Goal: Information Seeking & Learning: Learn about a topic

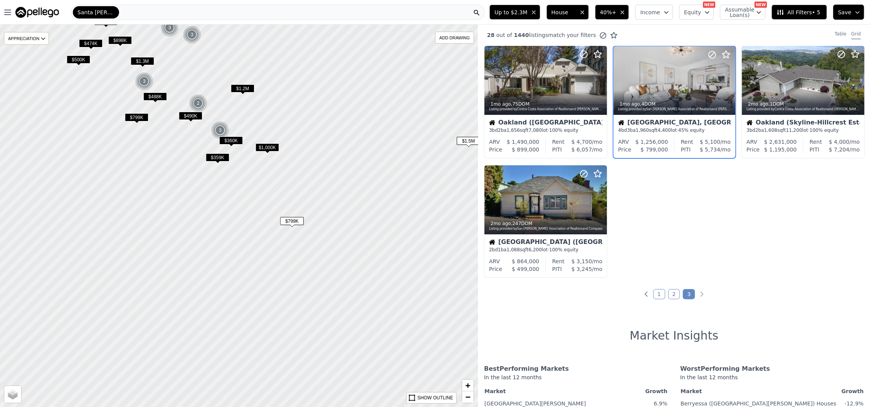
click at [267, 148] on span "$1,000K" at bounding box center [268, 147] width 24 height 8
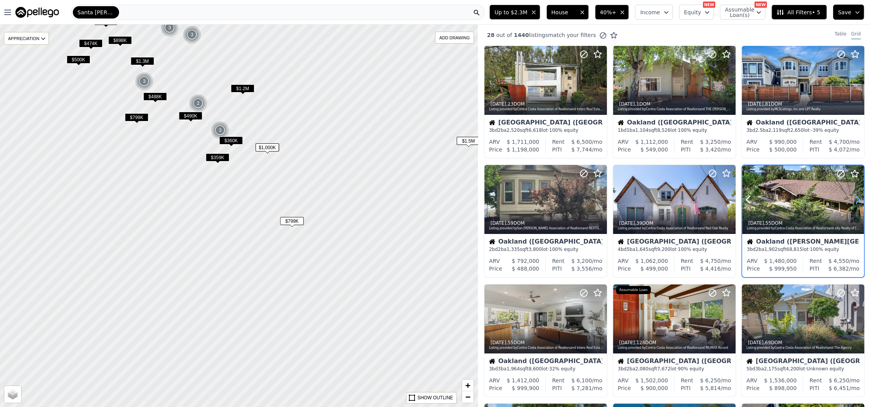
click at [852, 201] on icon at bounding box center [858, 199] width 12 height 12
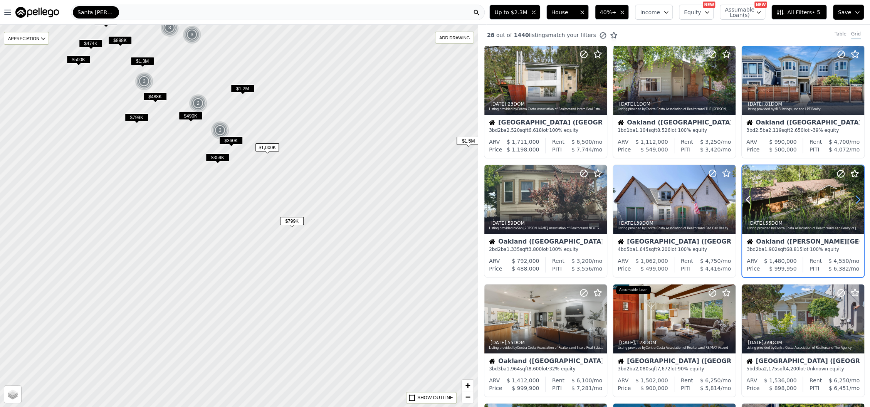
click at [852, 201] on icon at bounding box center [858, 199] width 12 height 12
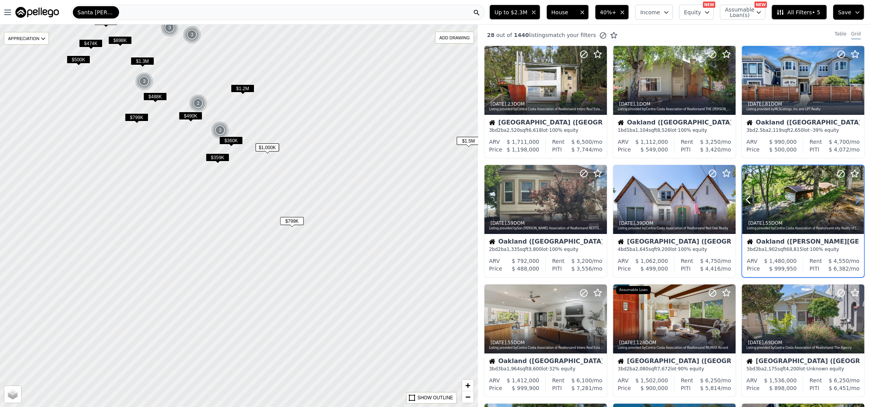
click at [852, 201] on icon at bounding box center [858, 199] width 12 height 12
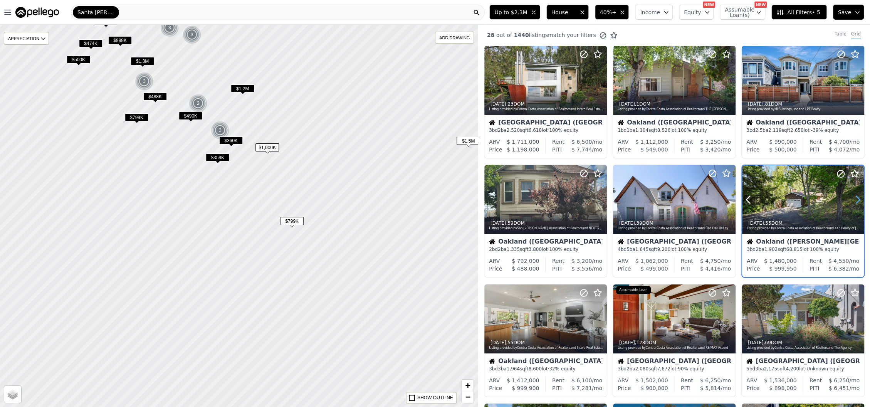
click at [852, 201] on icon at bounding box center [858, 199] width 12 height 12
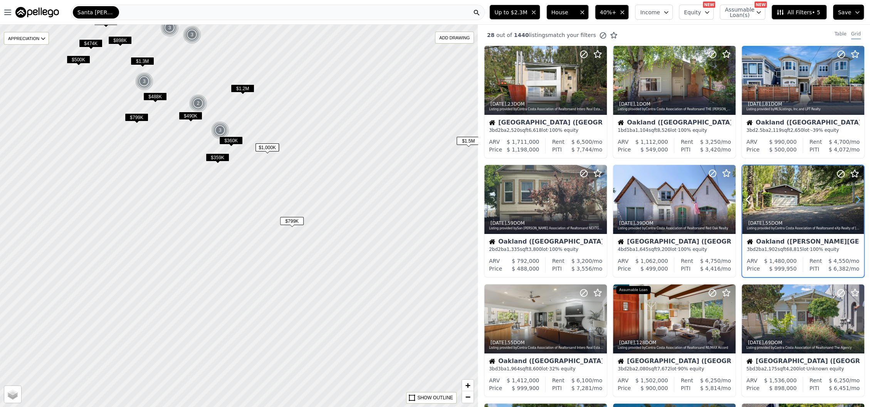
click at [852, 201] on icon at bounding box center [858, 199] width 12 height 12
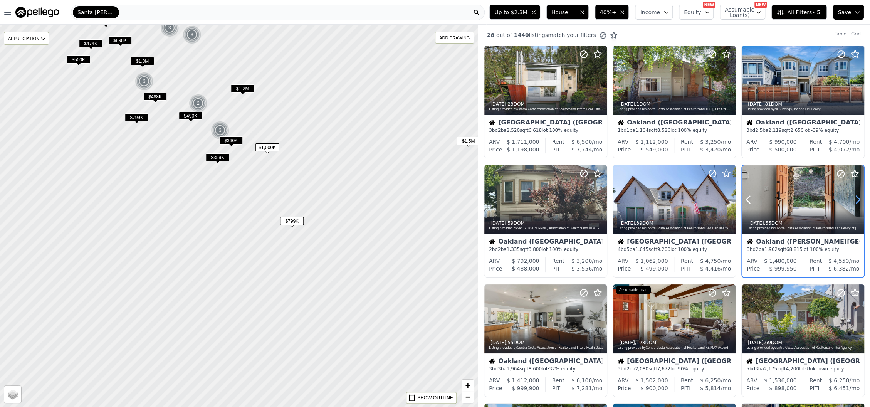
click at [852, 201] on icon at bounding box center [858, 199] width 12 height 12
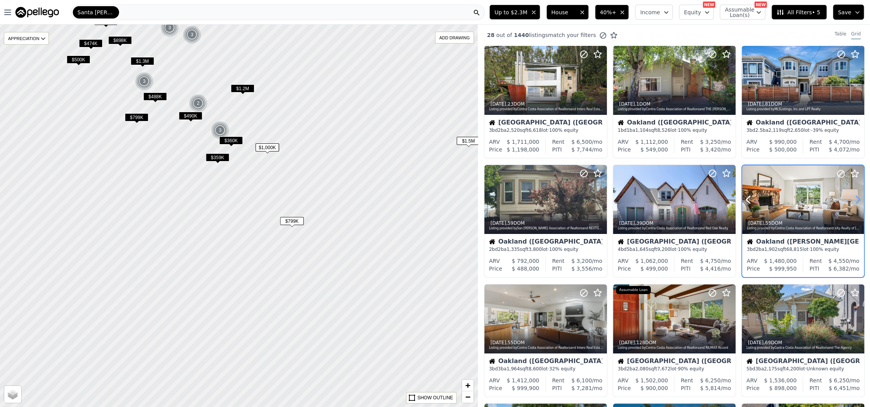
click at [852, 201] on icon at bounding box center [858, 199] width 12 height 12
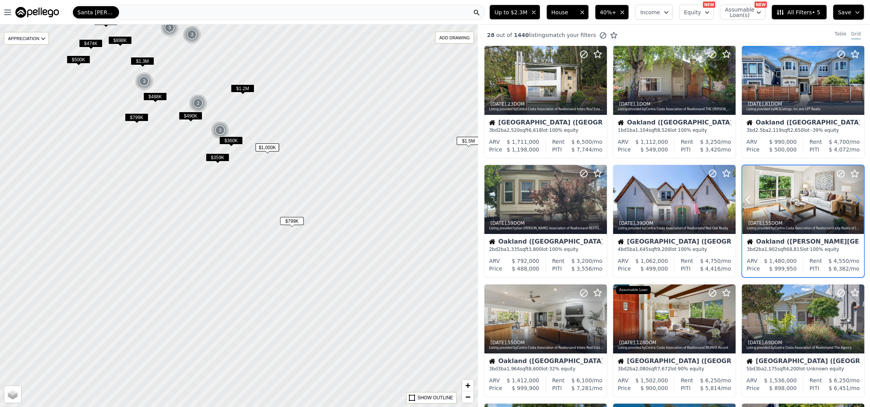
click at [852, 201] on icon at bounding box center [858, 199] width 12 height 12
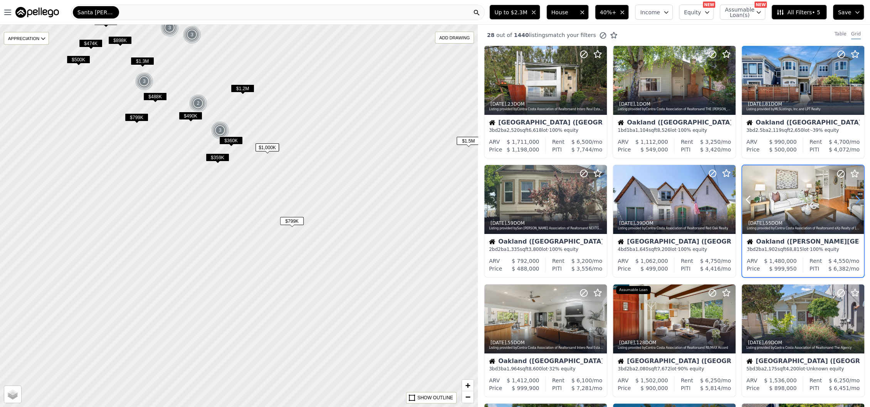
click at [852, 201] on icon at bounding box center [858, 199] width 12 height 12
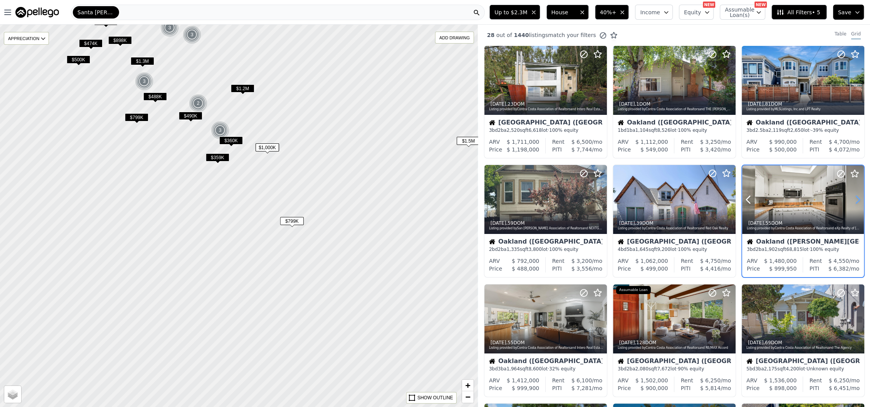
click at [852, 201] on icon at bounding box center [858, 199] width 12 height 12
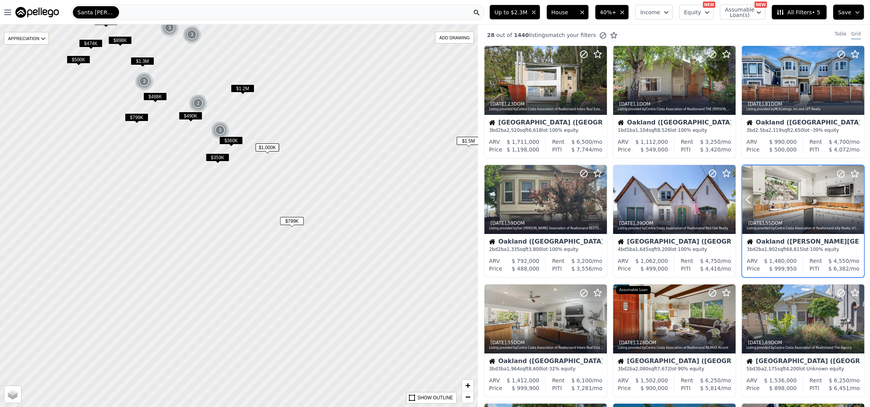
click at [852, 201] on icon at bounding box center [858, 199] width 12 height 12
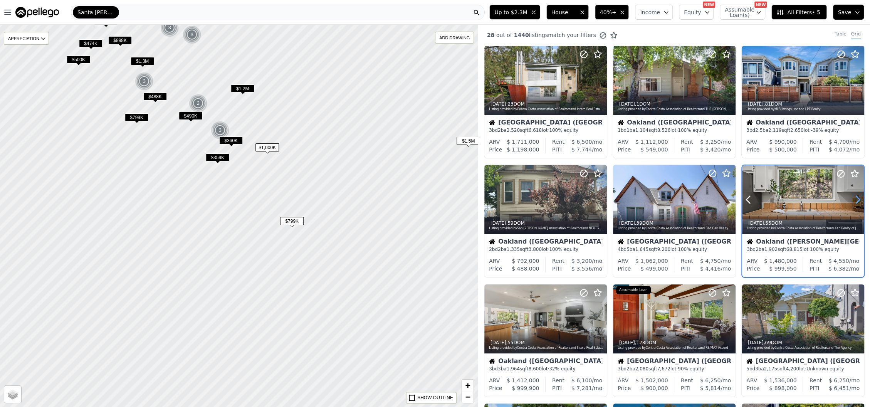
click at [852, 201] on icon at bounding box center [858, 199] width 12 height 12
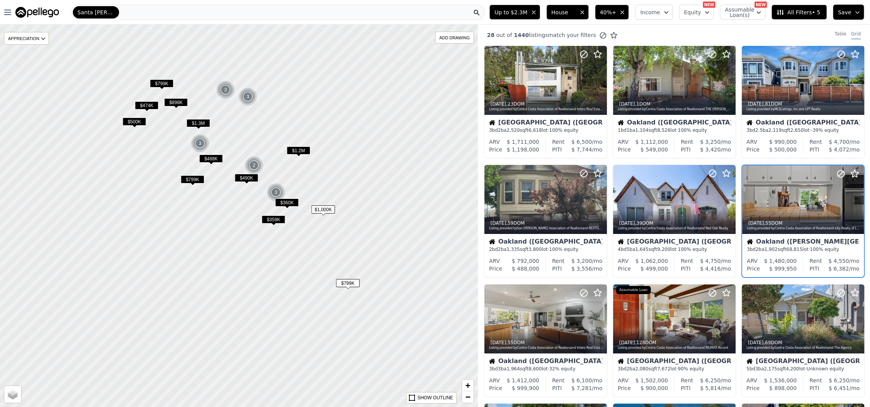
drag, startPoint x: 179, startPoint y: 77, endPoint x: 235, endPoint y: 139, distance: 83.5
click at [235, 139] on div at bounding box center [238, 216] width 573 height 459
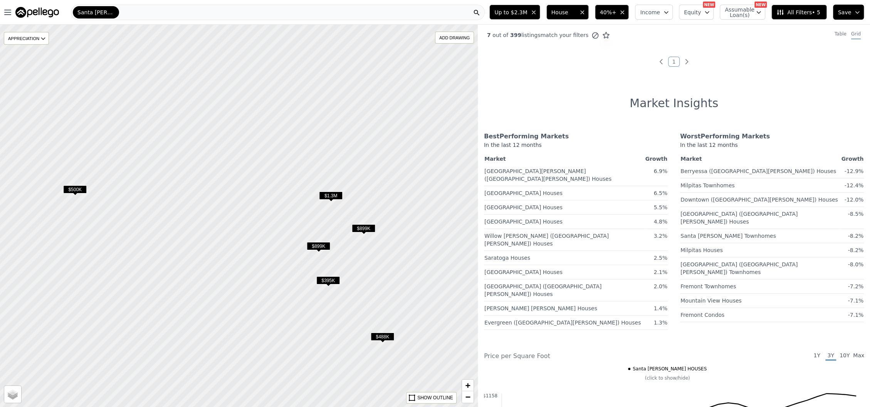
drag, startPoint x: 162, startPoint y: 94, endPoint x: 203, endPoint y: 202, distance: 114.9
click at [203, 202] on div at bounding box center [238, 216] width 573 height 459
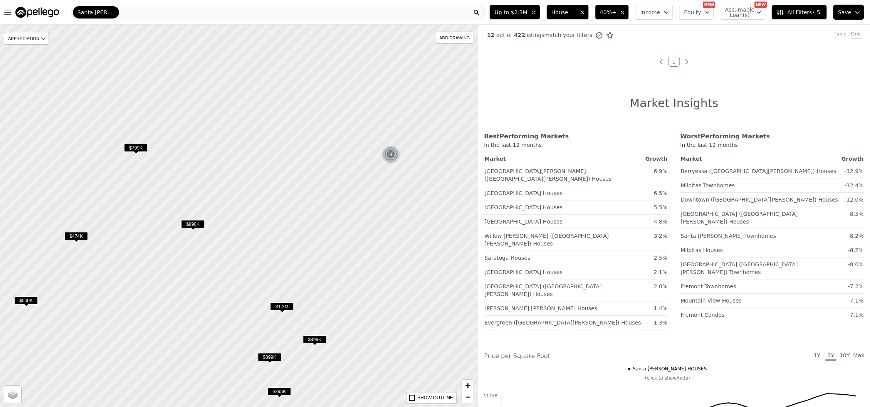
drag, startPoint x: 309, startPoint y: 118, endPoint x: 260, endPoint y: 229, distance: 121.3
click at [260, 229] on div at bounding box center [238, 216] width 573 height 459
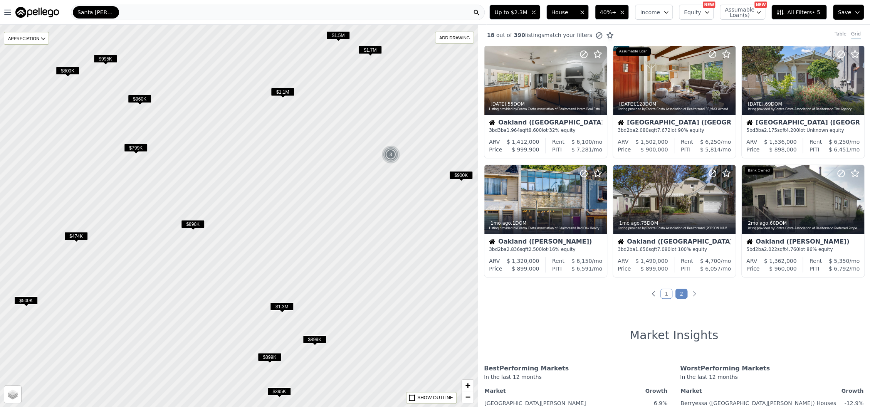
click at [141, 146] on span "$799K" at bounding box center [136, 148] width 24 height 8
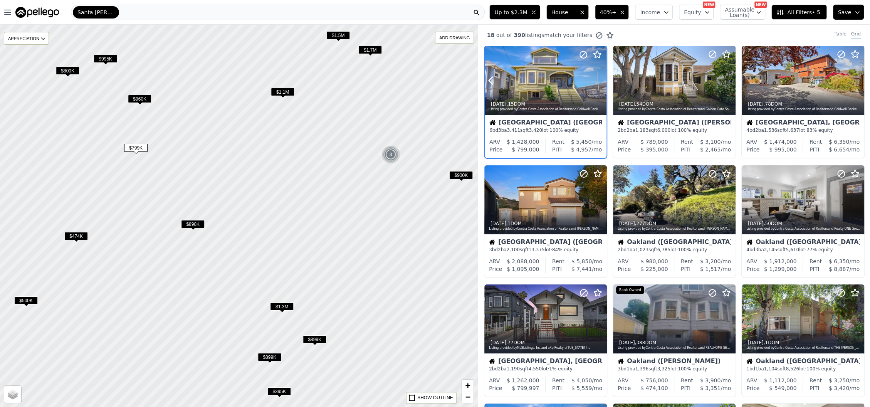
click at [597, 81] on icon at bounding box center [600, 80] width 12 height 12
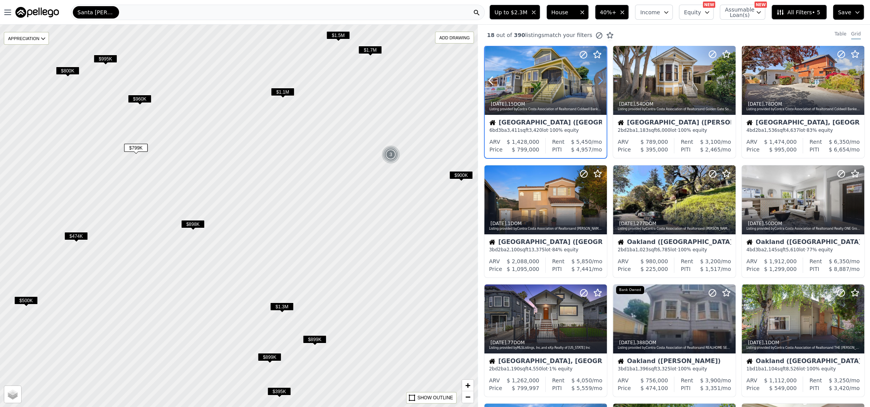
click at [597, 81] on icon at bounding box center [600, 80] width 12 height 12
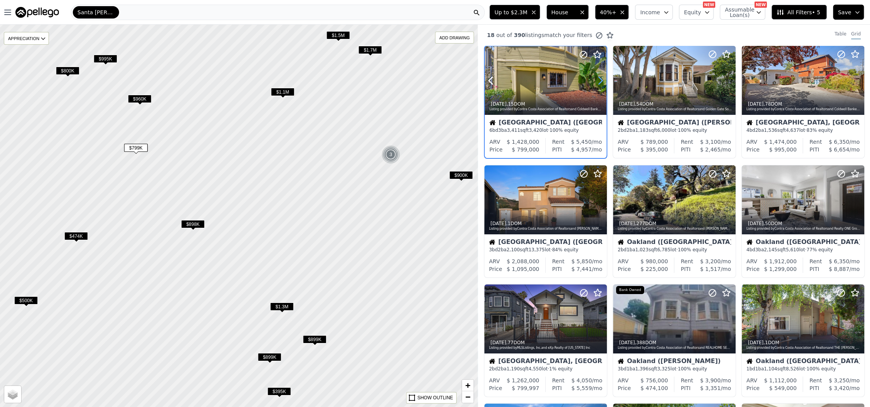
click at [597, 81] on icon at bounding box center [600, 80] width 12 height 12
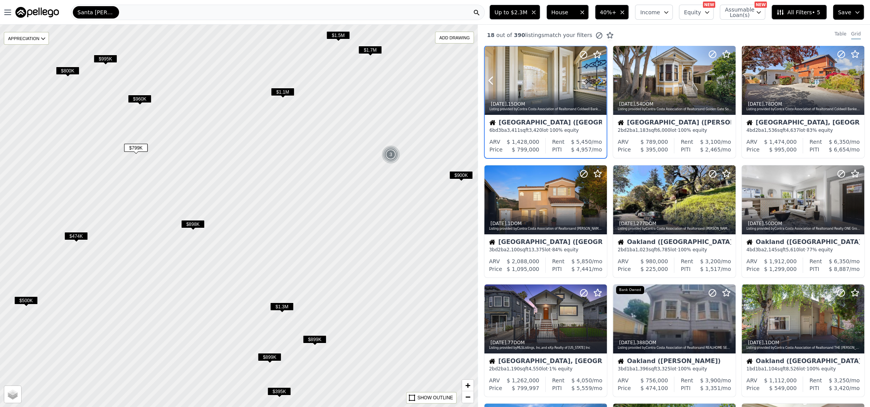
click at [597, 81] on icon at bounding box center [600, 80] width 12 height 12
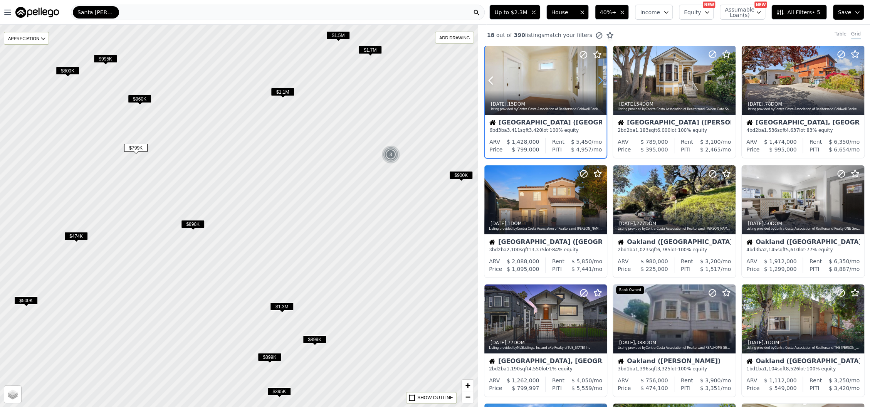
click at [597, 81] on icon at bounding box center [600, 80] width 12 height 12
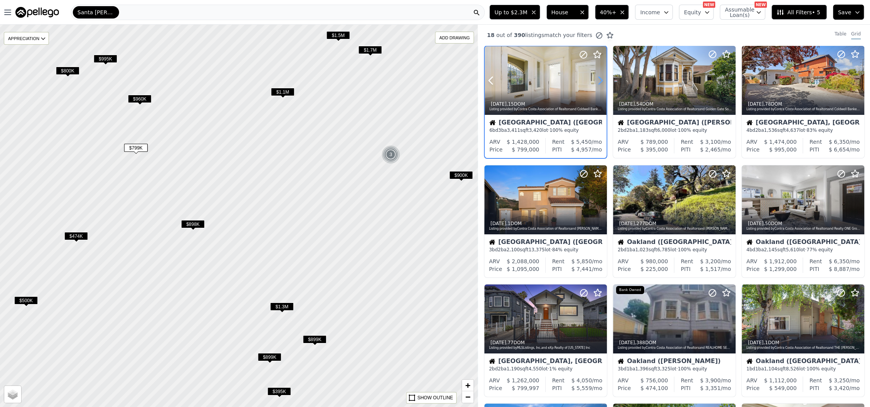
click at [597, 81] on icon at bounding box center [600, 80] width 12 height 12
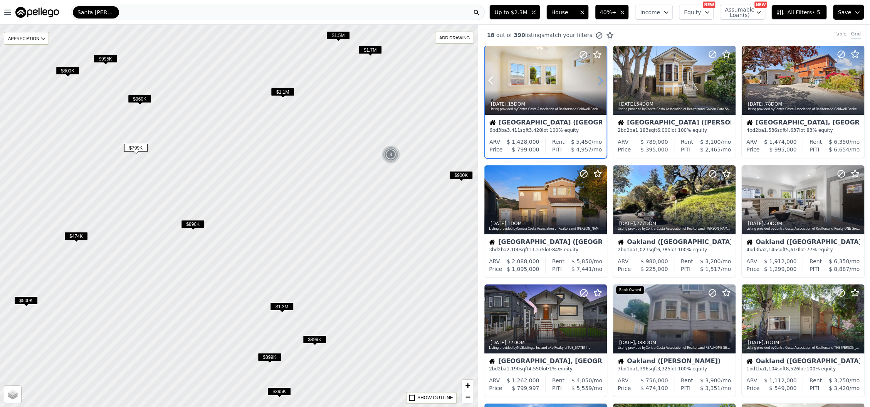
click at [597, 81] on icon at bounding box center [600, 80] width 12 height 12
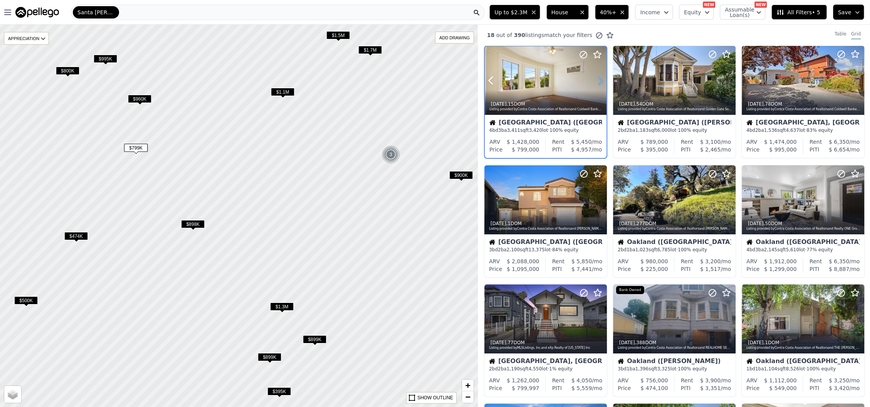
click at [597, 81] on icon at bounding box center [600, 80] width 12 height 12
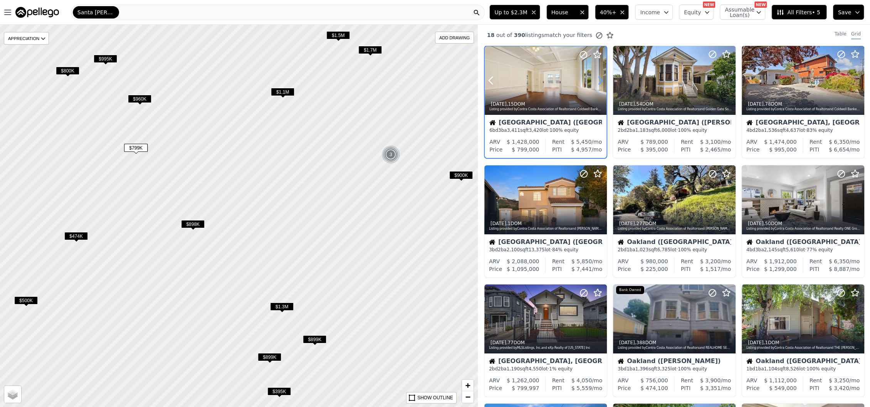
click at [597, 81] on icon at bounding box center [600, 80] width 12 height 12
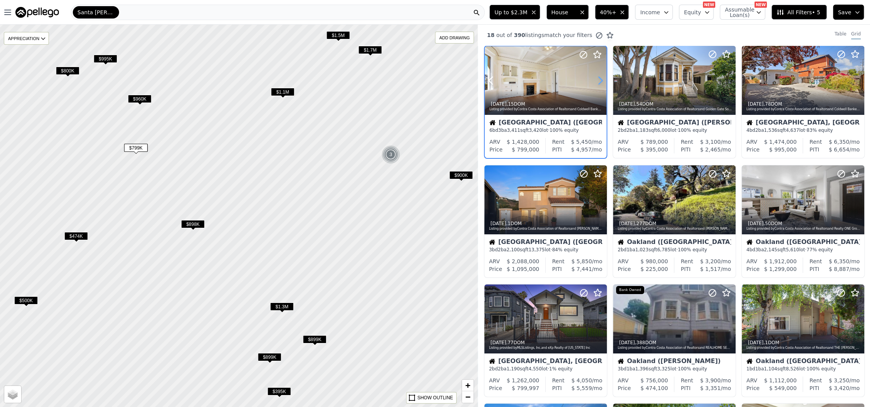
click at [597, 81] on icon at bounding box center [600, 80] width 12 height 12
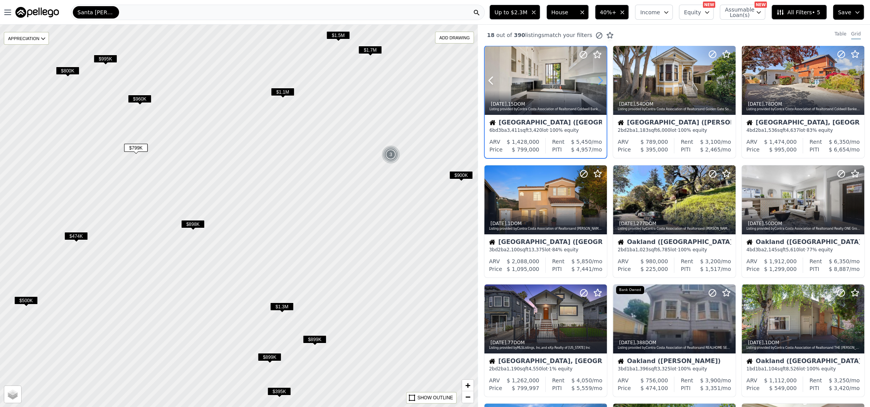
click at [597, 81] on icon at bounding box center [600, 80] width 12 height 12
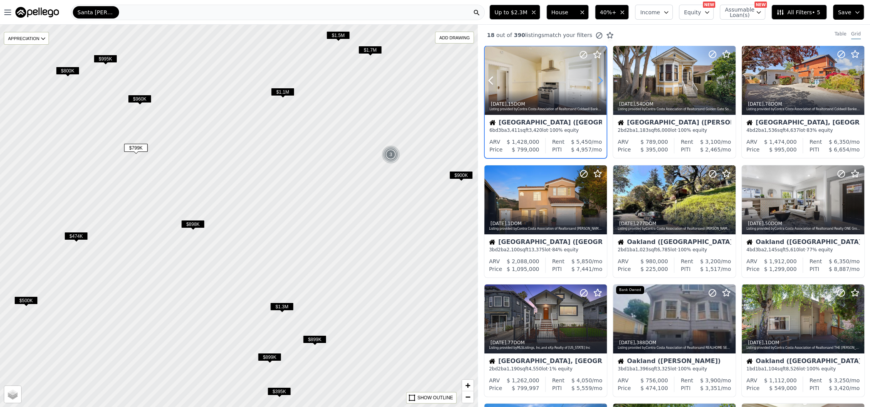
click at [597, 81] on icon at bounding box center [600, 80] width 12 height 12
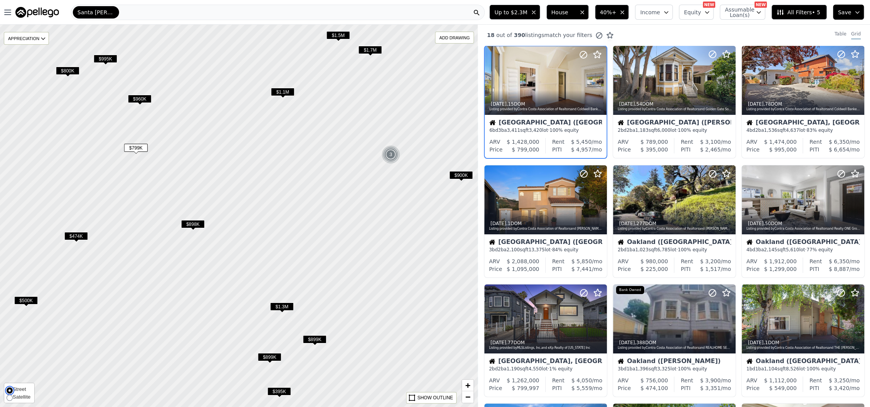
click at [8, 392] on input "Street" at bounding box center [10, 390] width 6 height 6
click at [12, 397] on input "Satellite" at bounding box center [10, 398] width 6 height 6
radio input "true"
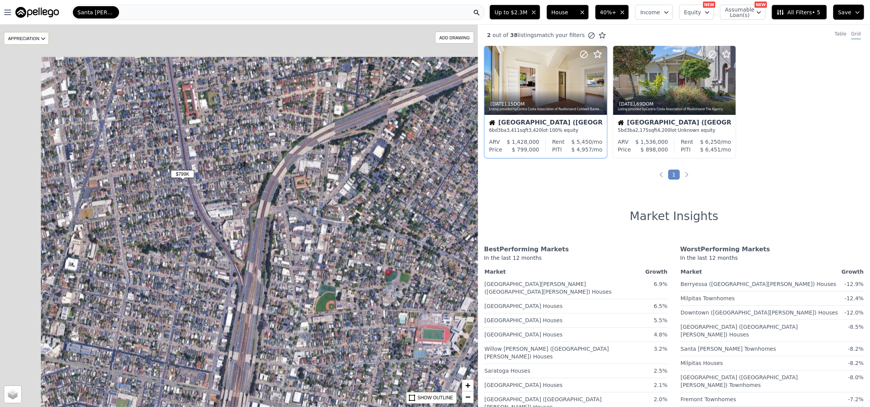
drag, startPoint x: 140, startPoint y: 114, endPoint x: 186, endPoint y: 208, distance: 104.3
click at [186, 208] on div "$898K $799K APPRECIATION None 3M 1Y 3Y ADD DRAWING REMOVE ALL DRAWINGS Street S…" at bounding box center [239, 216] width 478 height 382
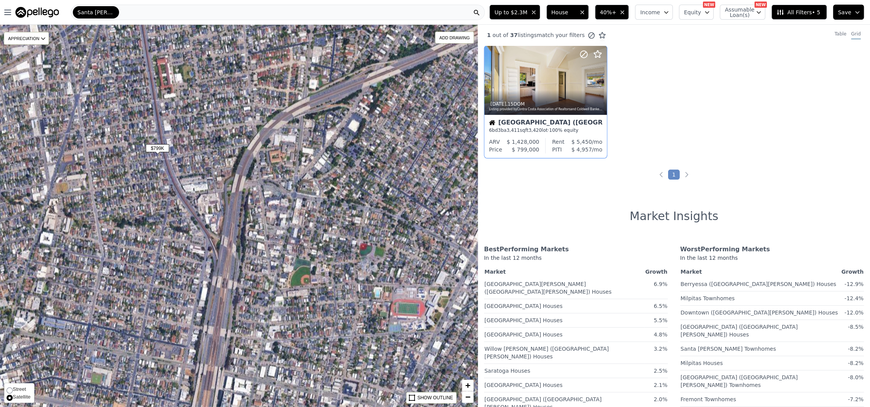
click at [14, 399] on span "Satellite" at bounding box center [22, 397] width 18 height 6
click at [13, 399] on input "Satellite" at bounding box center [10, 398] width 6 height 6
click at [18, 387] on span "Street" at bounding box center [19, 389] width 13 height 6
click at [13, 387] on input "Street" at bounding box center [10, 390] width 6 height 6
radio input "true"
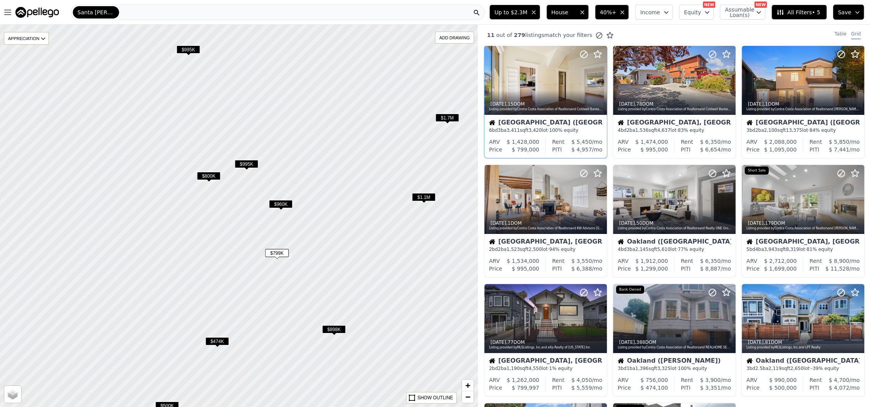
drag, startPoint x: 301, startPoint y: 151, endPoint x: 301, endPoint y: 166, distance: 15.4
click at [301, 166] on div at bounding box center [238, 216] width 573 height 459
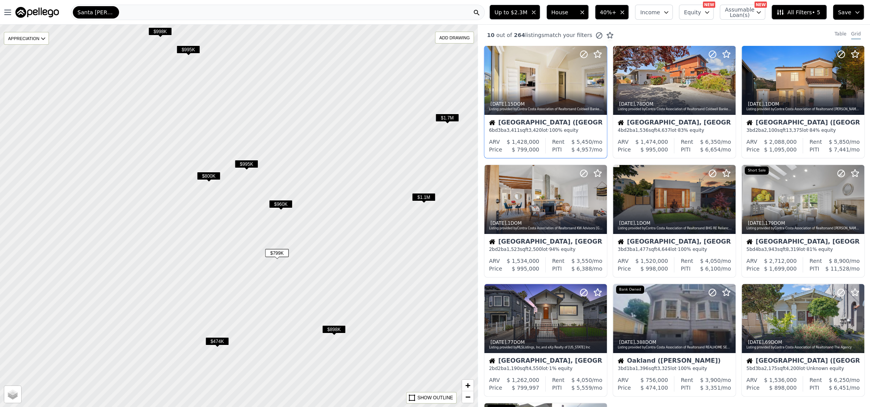
click at [444, 118] on span "$1.7M" at bounding box center [448, 118] width 24 height 8
click at [852, 200] on icon at bounding box center [858, 199] width 12 height 12
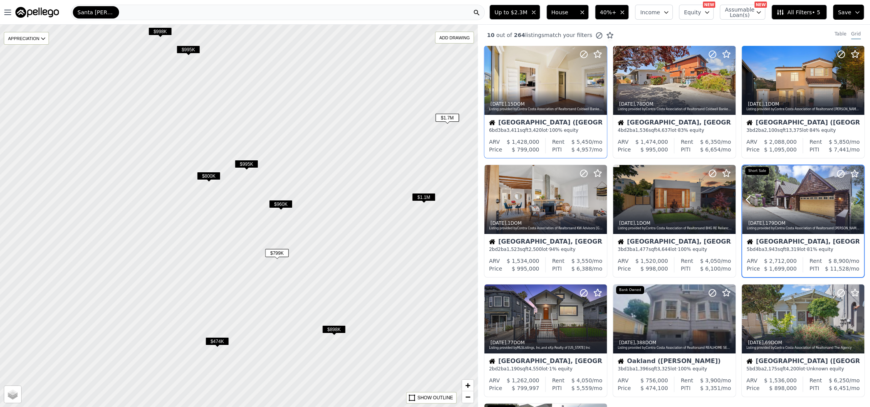
click at [852, 200] on icon at bounding box center [858, 199] width 12 height 12
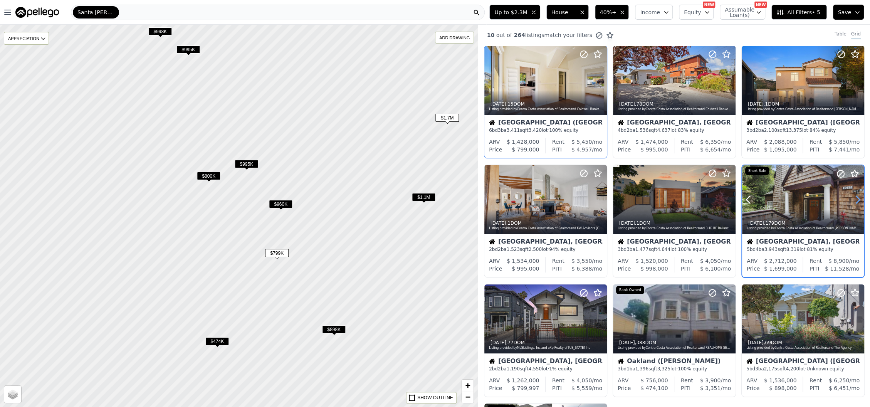
click at [852, 200] on icon at bounding box center [858, 199] width 12 height 12
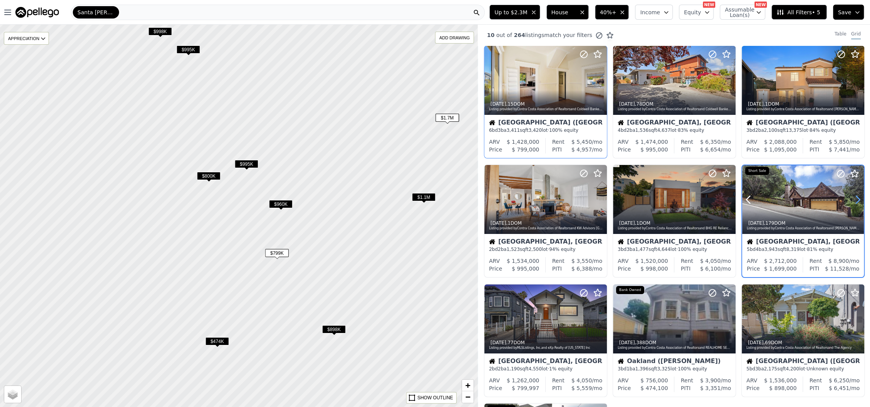
click at [852, 200] on icon at bounding box center [858, 199] width 12 height 12
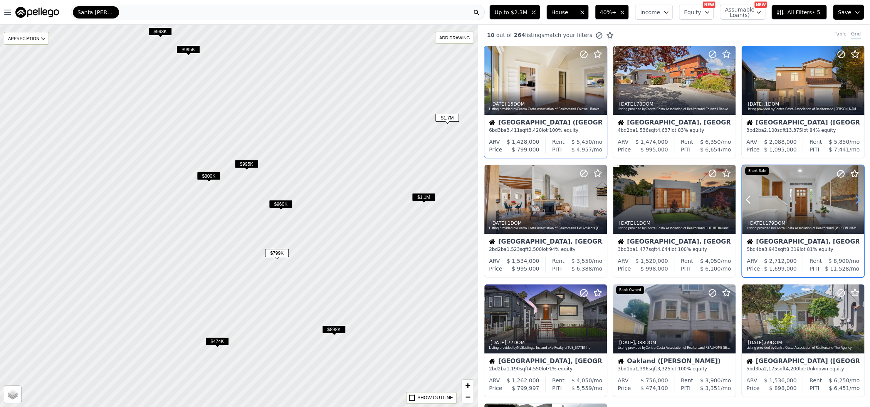
click at [852, 200] on icon at bounding box center [858, 199] width 12 height 12
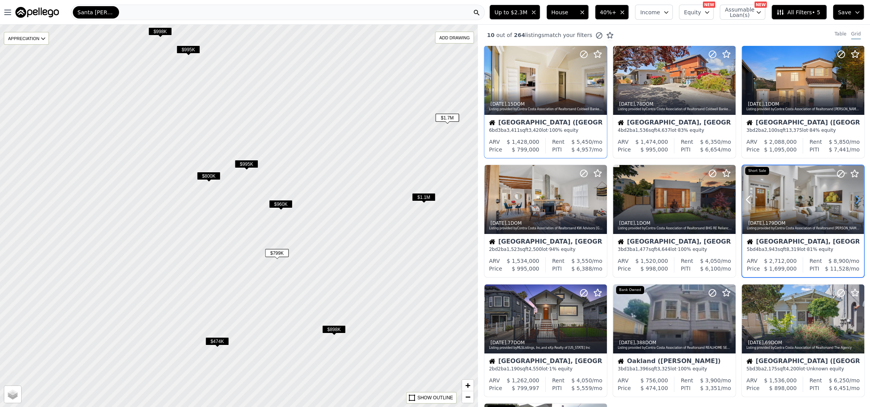
click at [852, 200] on icon at bounding box center [858, 199] width 12 height 12
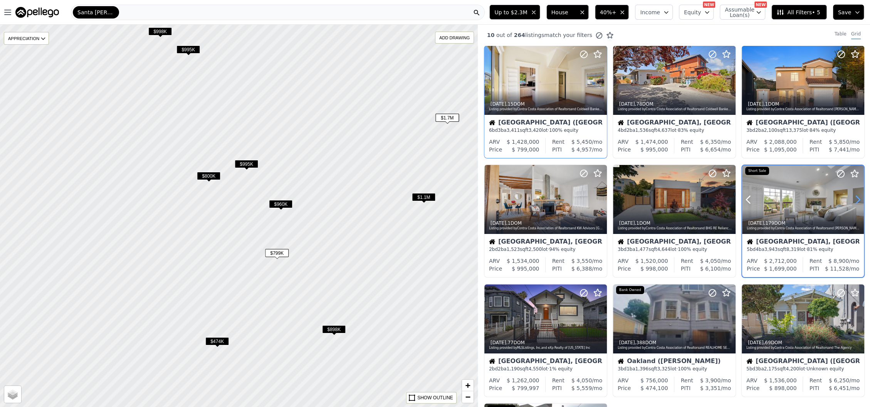
click at [852, 200] on icon at bounding box center [858, 199] width 12 height 12
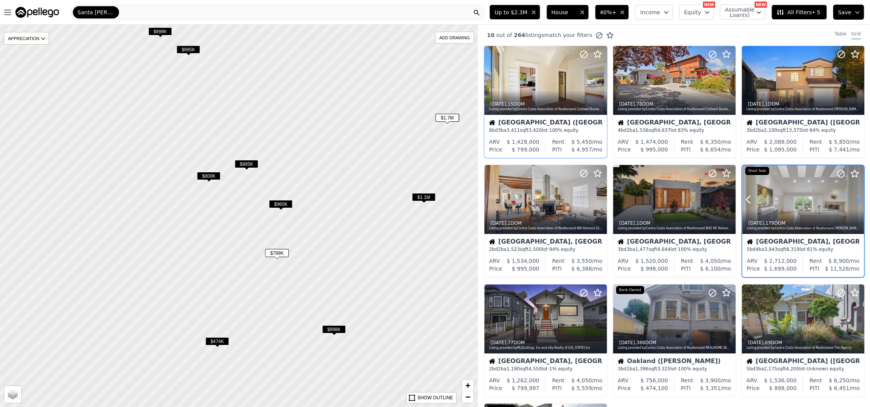
click at [852, 200] on icon at bounding box center [858, 199] width 12 height 12
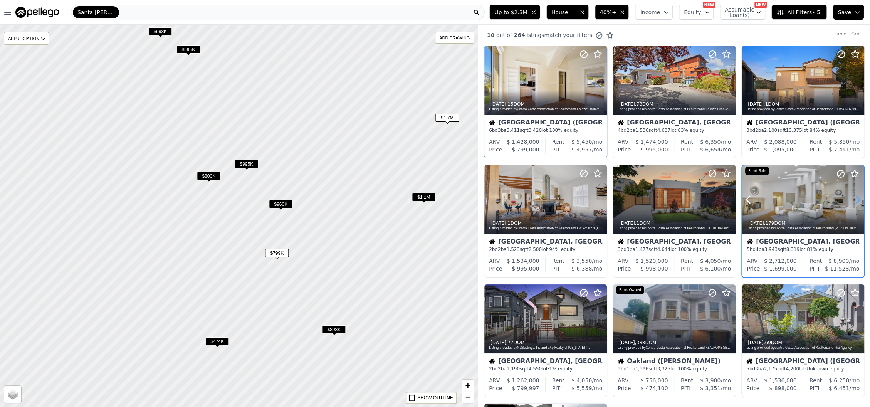
click at [852, 200] on icon at bounding box center [858, 199] width 12 height 12
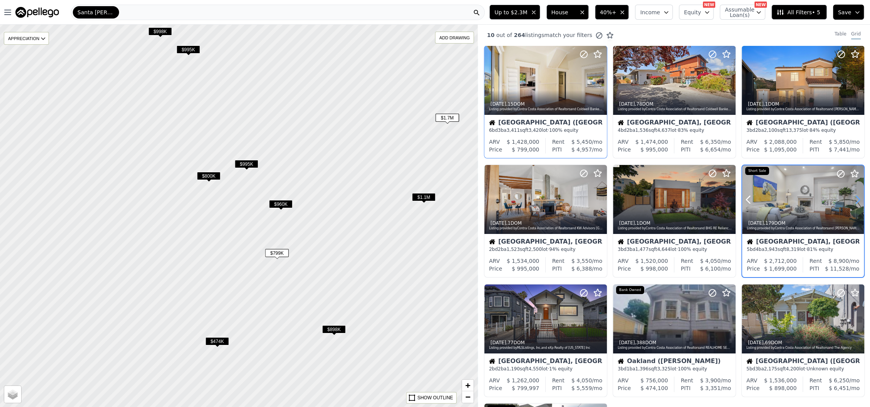
click at [852, 200] on icon at bounding box center [858, 199] width 12 height 12
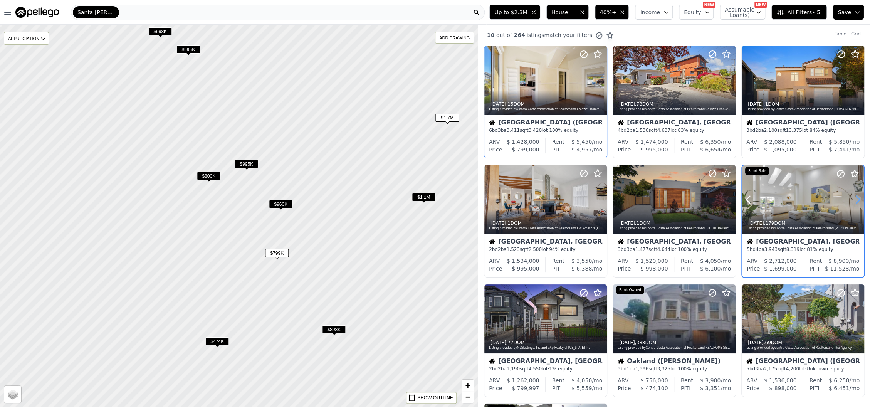
click at [852, 200] on icon at bounding box center [858, 199] width 12 height 12
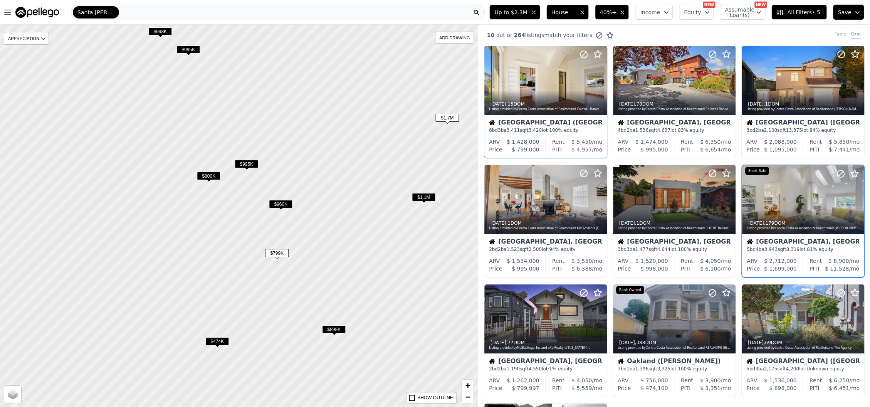
click at [430, 198] on span "$1.1M" at bounding box center [424, 197] width 24 height 8
click at [856, 79] on icon at bounding box center [857, 80] width 3 height 7
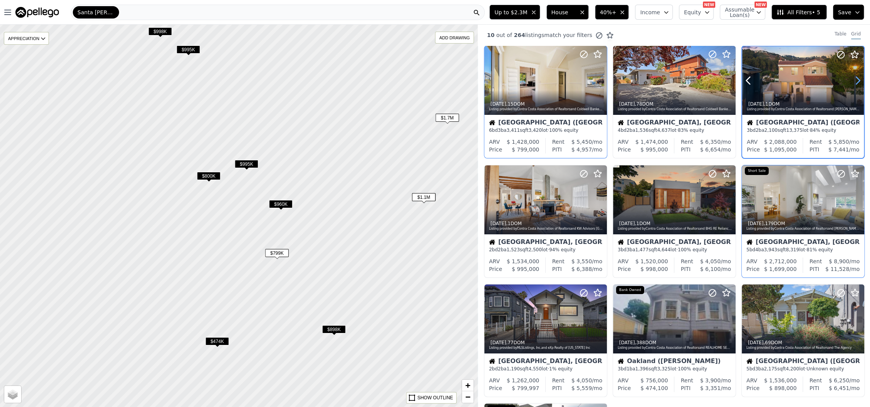
click at [856, 79] on icon at bounding box center [857, 80] width 3 height 7
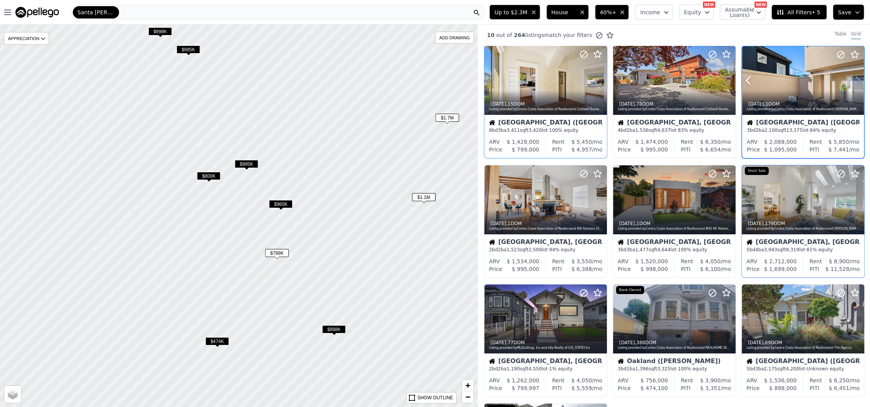
click at [856, 79] on icon at bounding box center [857, 80] width 3 height 7
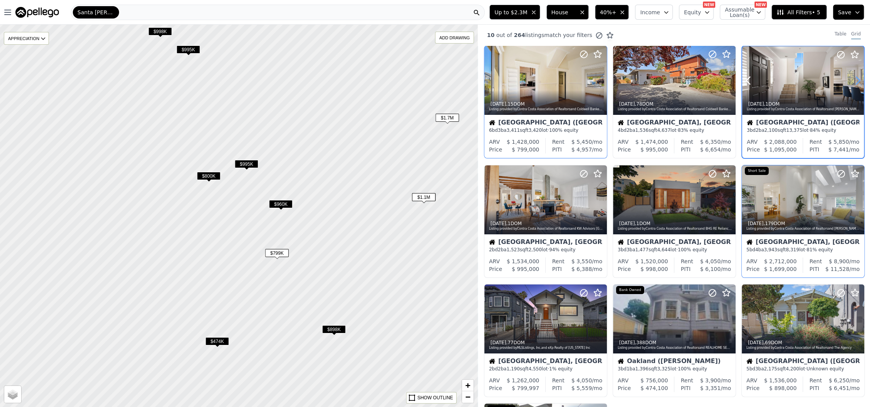
click at [856, 79] on icon at bounding box center [857, 80] width 3 height 7
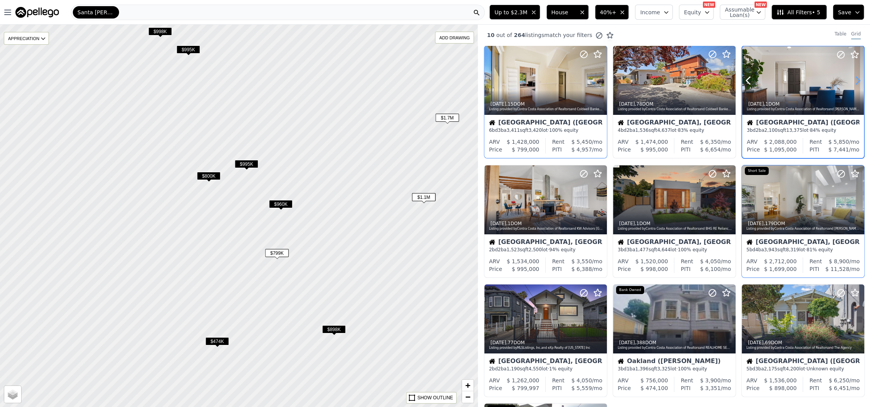
click at [856, 79] on icon at bounding box center [857, 80] width 3 height 7
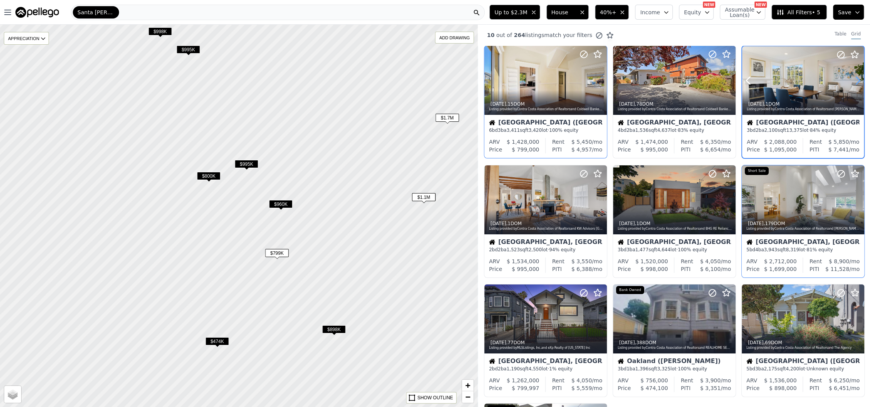
click at [856, 79] on icon at bounding box center [857, 80] width 3 height 7
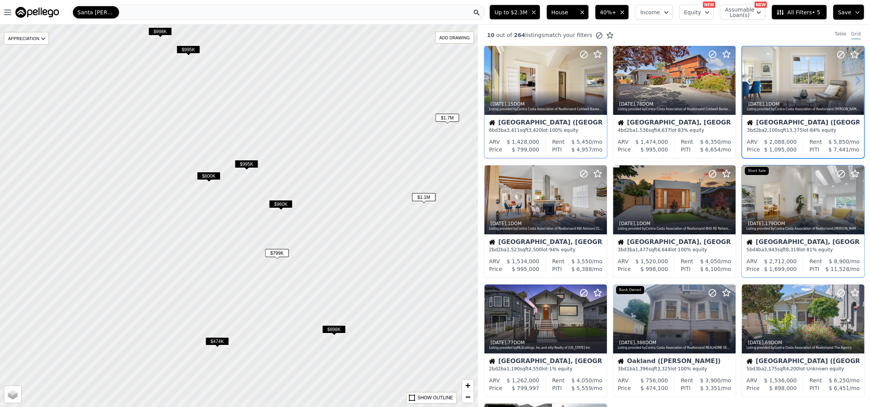
click at [856, 79] on icon at bounding box center [857, 80] width 3 height 7
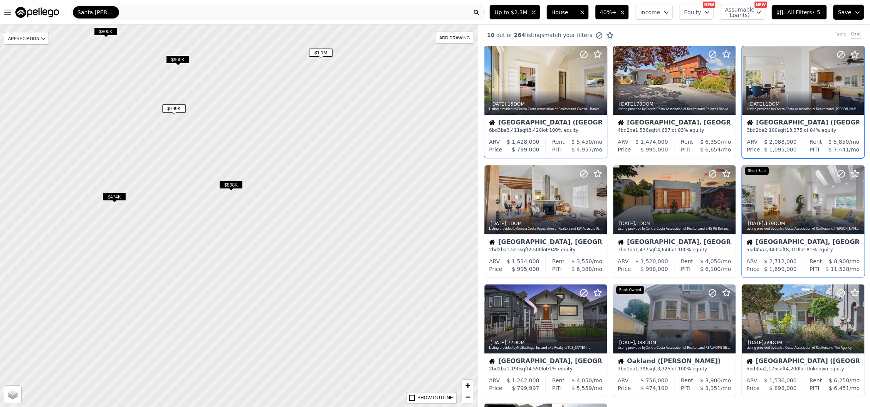
drag, startPoint x: 360, startPoint y: 225, endPoint x: 259, endPoint y: 86, distance: 171.4
click at [259, 86] on div at bounding box center [238, 215] width 573 height 459
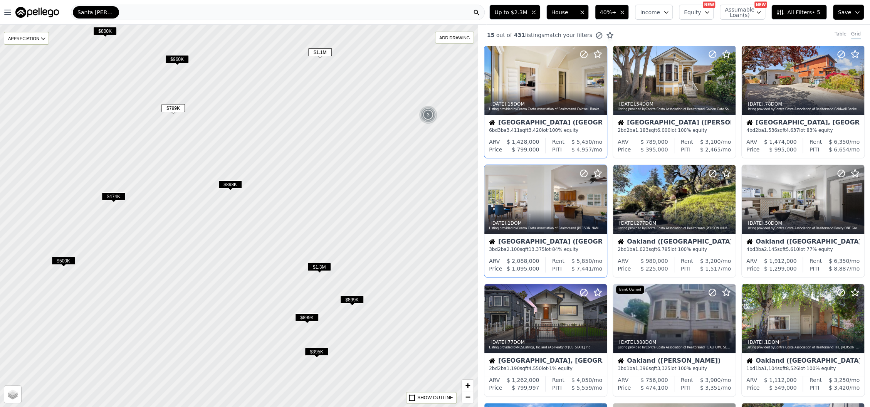
click at [319, 266] on span "$1.3M" at bounding box center [320, 267] width 24 height 8
click at [856, 198] on icon at bounding box center [857, 199] width 3 height 7
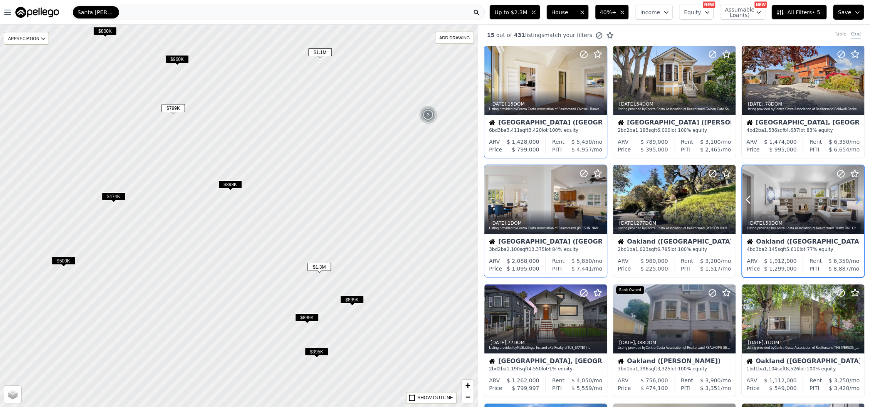
click at [856, 198] on icon at bounding box center [857, 199] width 3 height 7
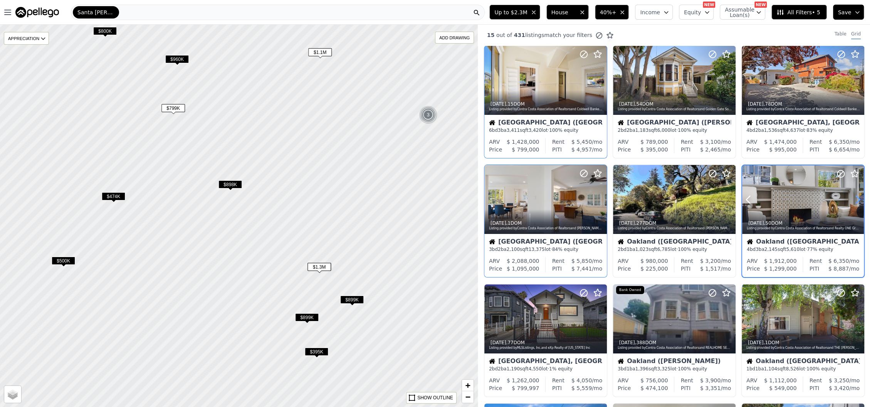
click at [856, 198] on icon at bounding box center [857, 199] width 3 height 7
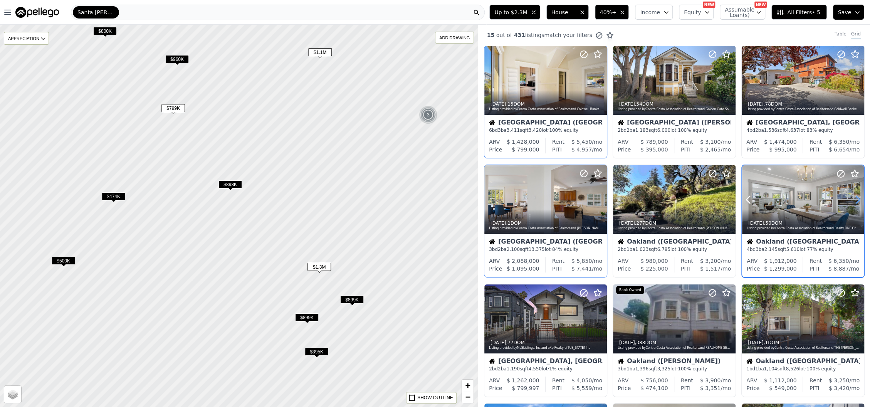
click at [856, 198] on icon at bounding box center [857, 199] width 3 height 7
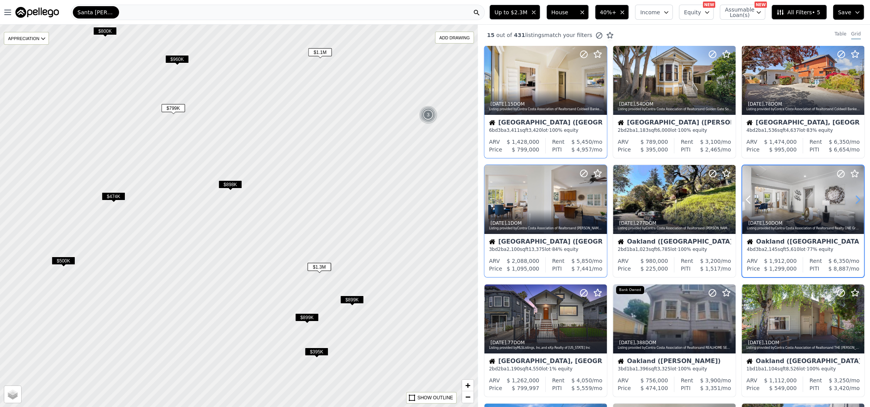
click at [856, 198] on icon at bounding box center [857, 199] width 3 height 7
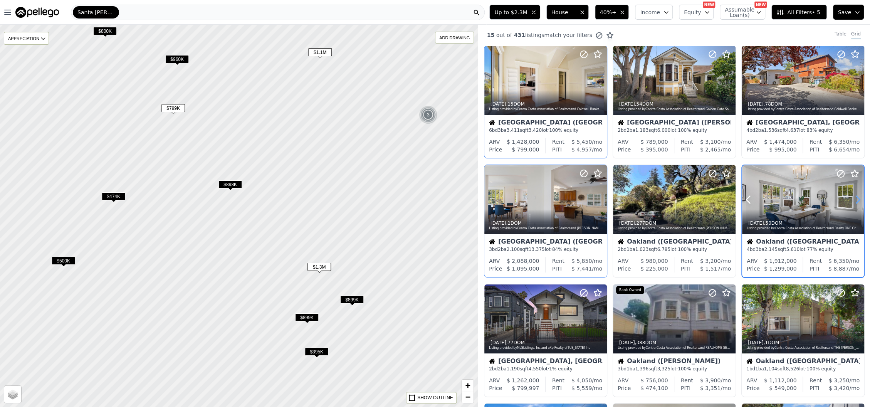
click at [856, 198] on icon at bounding box center [857, 199] width 3 height 7
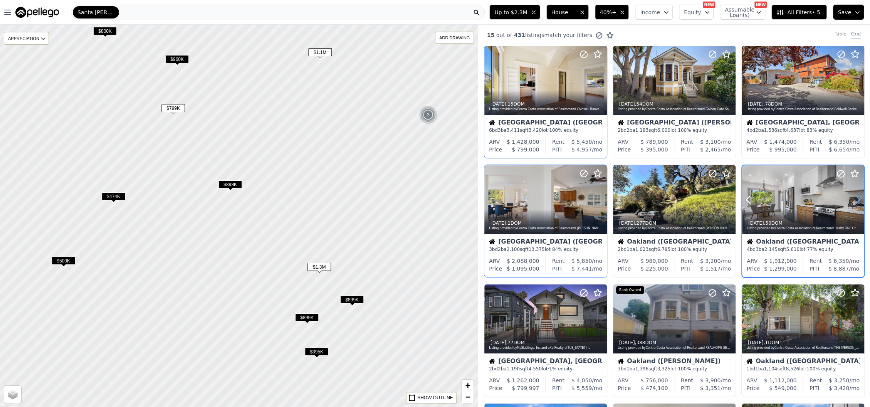
click at [856, 198] on icon at bounding box center [857, 199] width 3 height 7
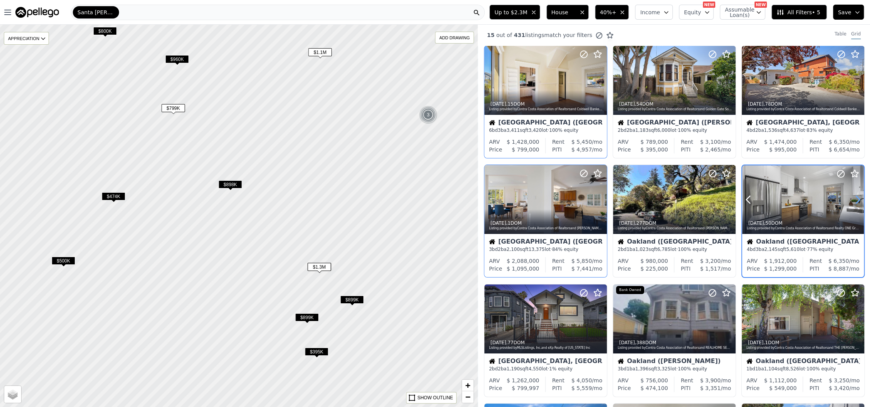
click at [856, 198] on icon at bounding box center [857, 199] width 3 height 7
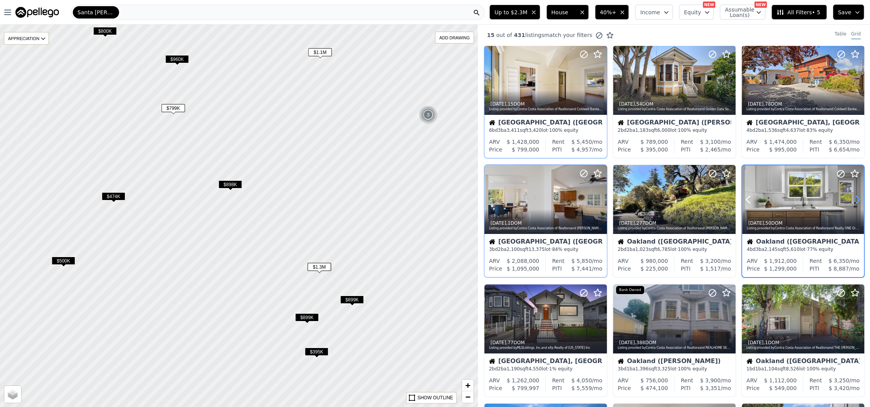
click at [856, 198] on icon at bounding box center [857, 199] width 3 height 7
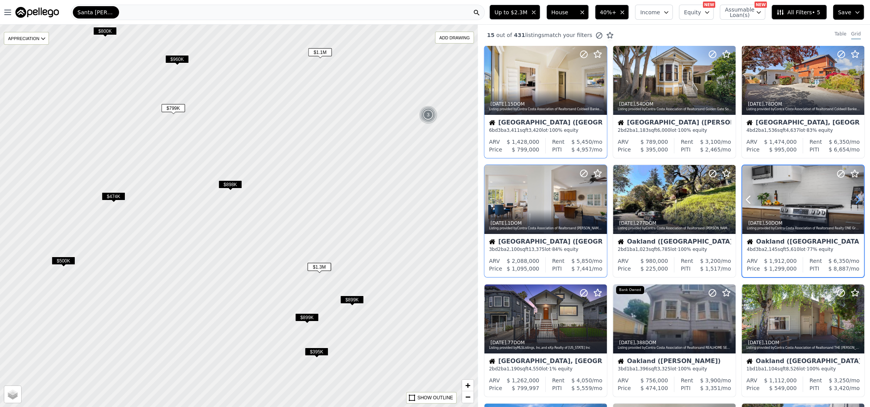
click at [856, 198] on icon at bounding box center [857, 199] width 3 height 7
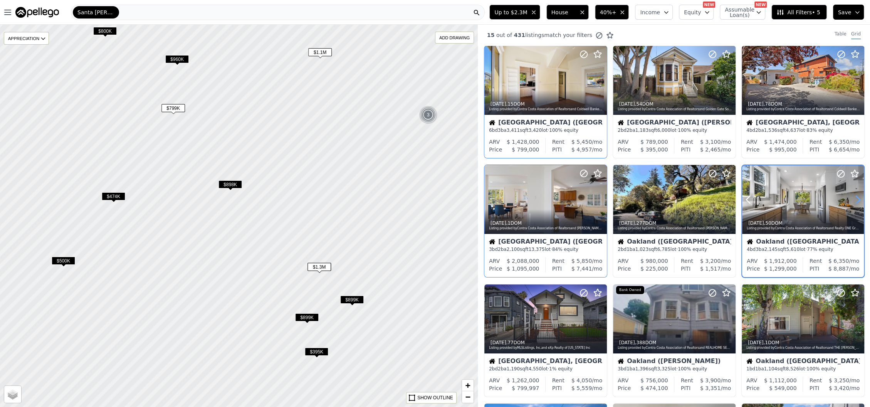
click at [856, 198] on icon at bounding box center [857, 199] width 3 height 7
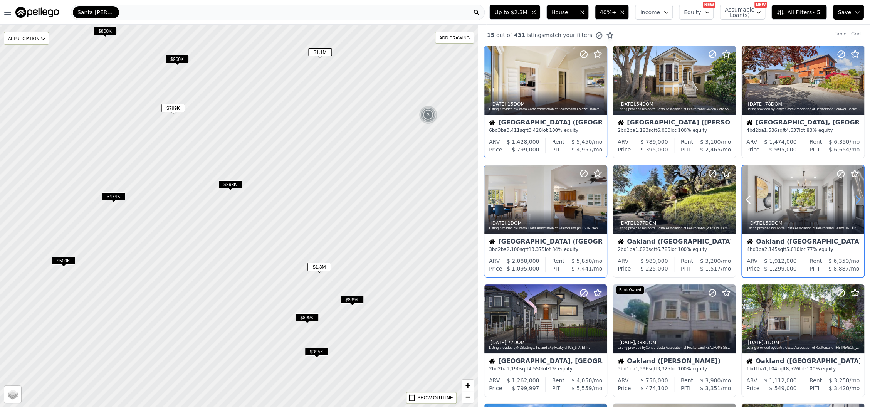
click at [856, 198] on icon at bounding box center [857, 199] width 3 height 7
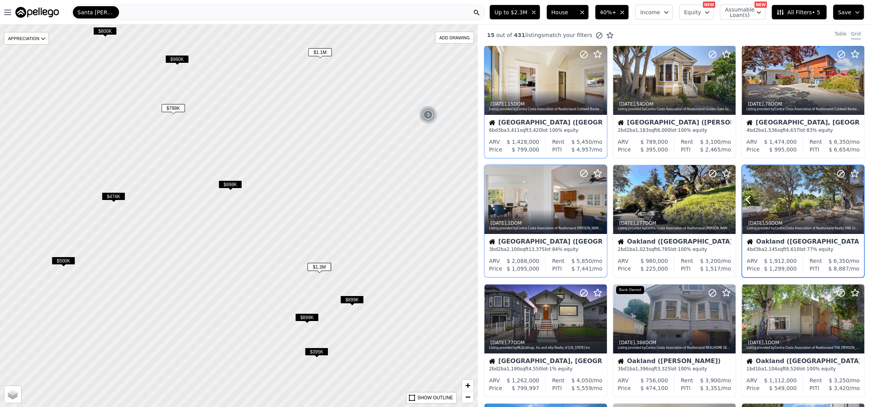
click at [856, 198] on icon at bounding box center [857, 199] width 3 height 7
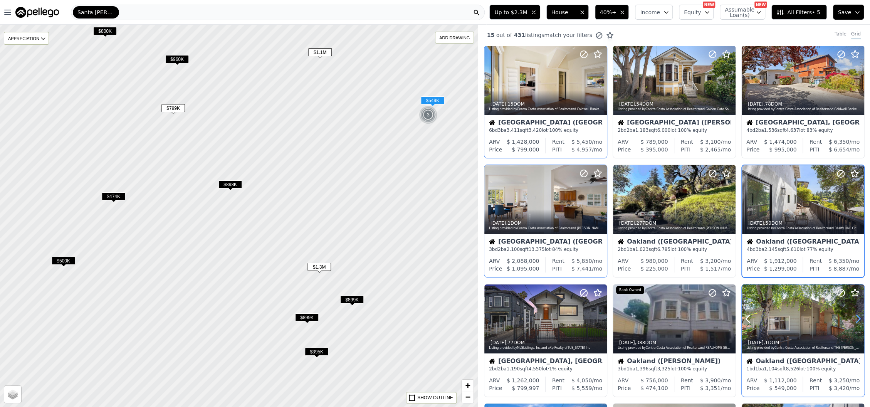
click at [852, 320] on icon at bounding box center [858, 319] width 12 height 12
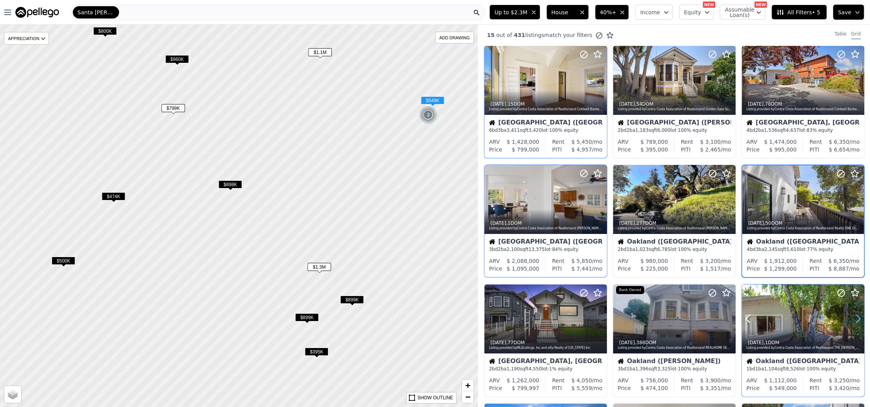
click at [852, 320] on icon at bounding box center [858, 319] width 12 height 12
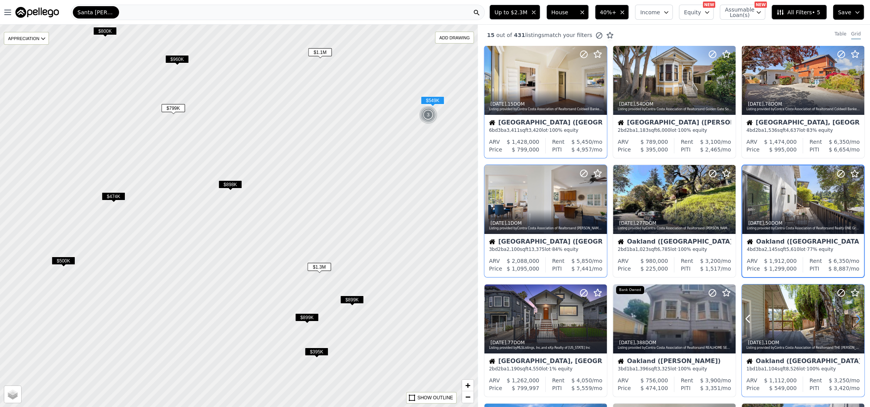
click at [852, 320] on icon at bounding box center [858, 319] width 12 height 12
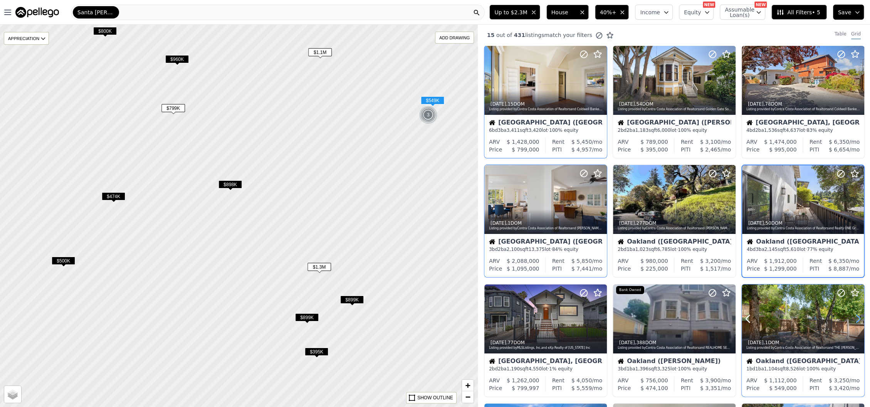
click at [852, 320] on icon at bounding box center [858, 319] width 12 height 12
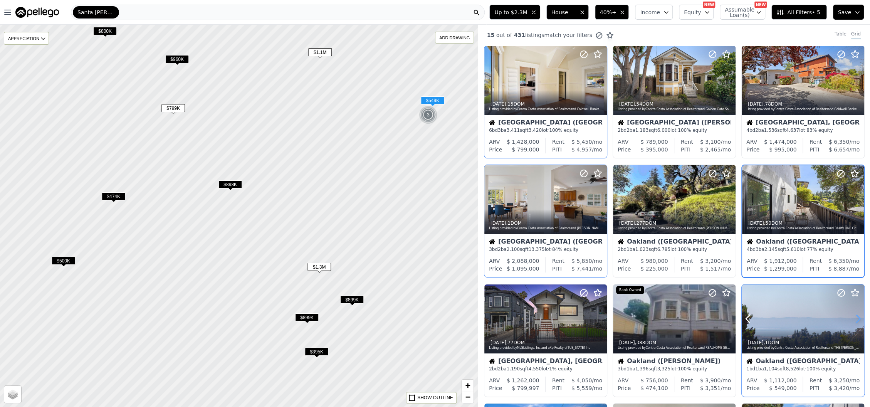
click at [852, 319] on icon at bounding box center [858, 319] width 12 height 12
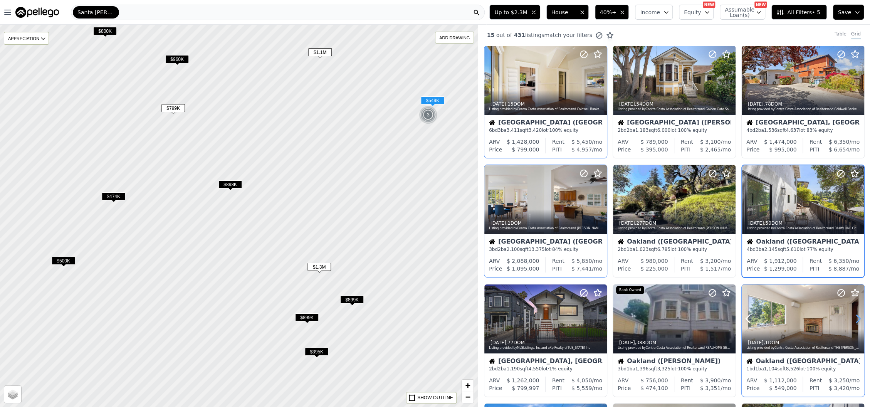
click at [852, 319] on icon at bounding box center [858, 319] width 12 height 12
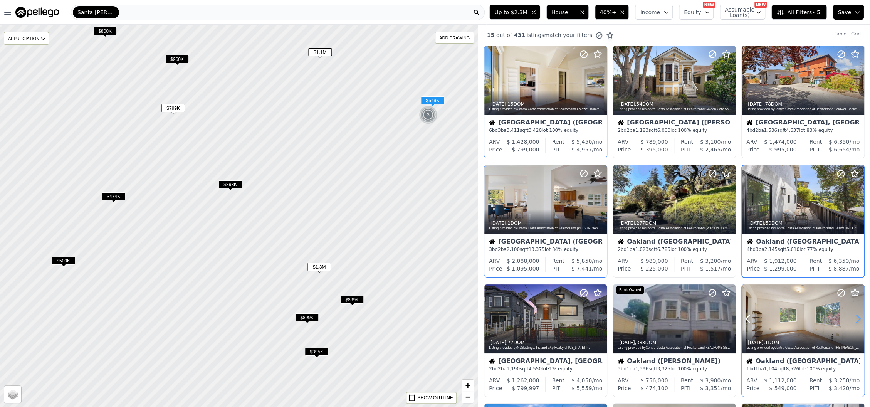
click at [852, 319] on icon at bounding box center [858, 319] width 12 height 12
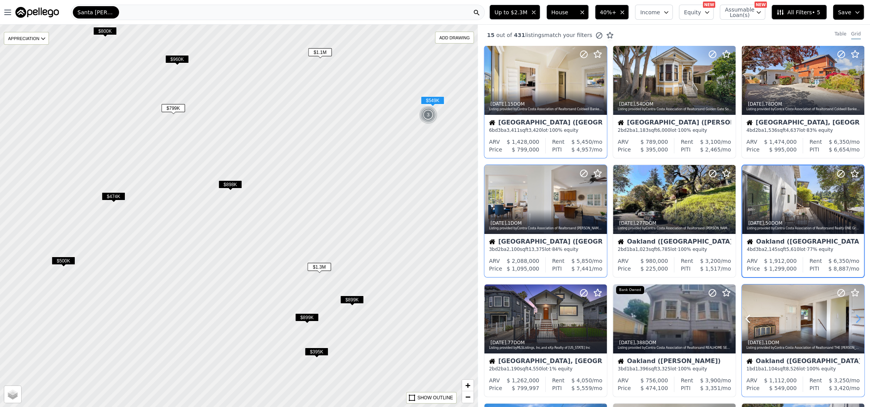
click at [852, 319] on icon at bounding box center [858, 319] width 12 height 12
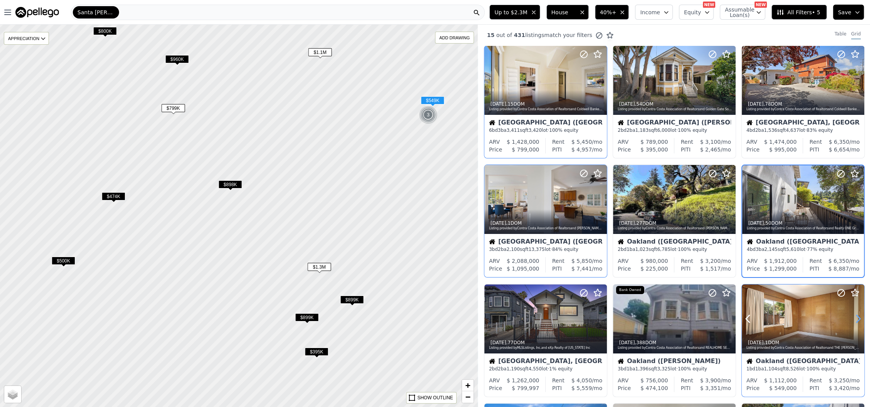
click at [852, 319] on icon at bounding box center [858, 319] width 12 height 12
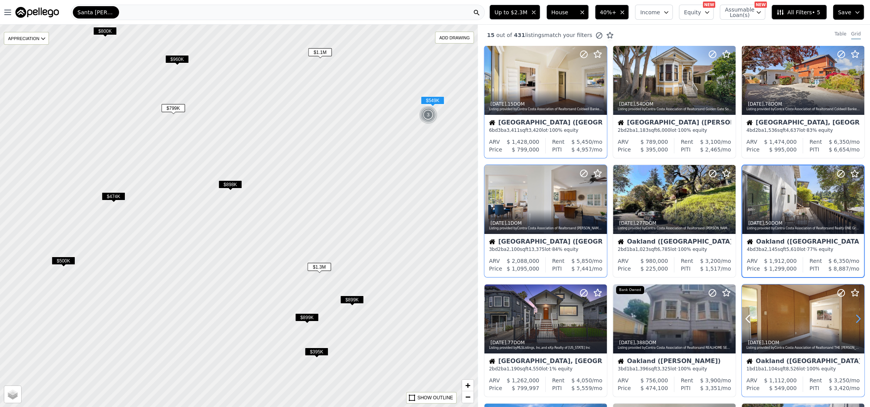
click at [852, 316] on icon at bounding box center [858, 319] width 12 height 12
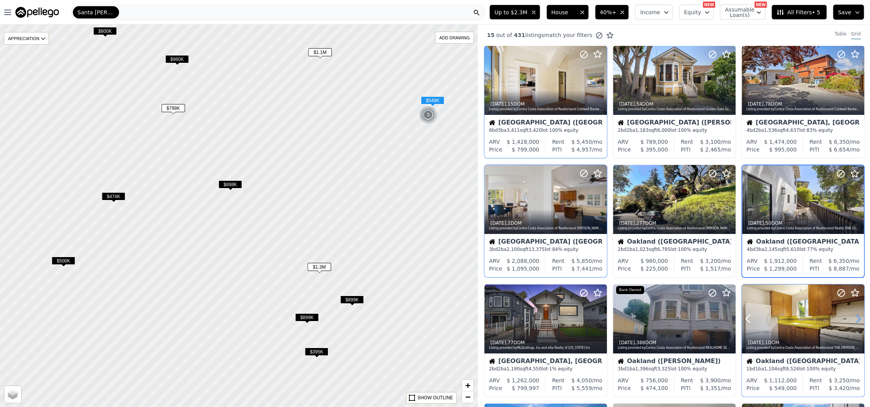
click at [852, 316] on icon at bounding box center [858, 319] width 12 height 12
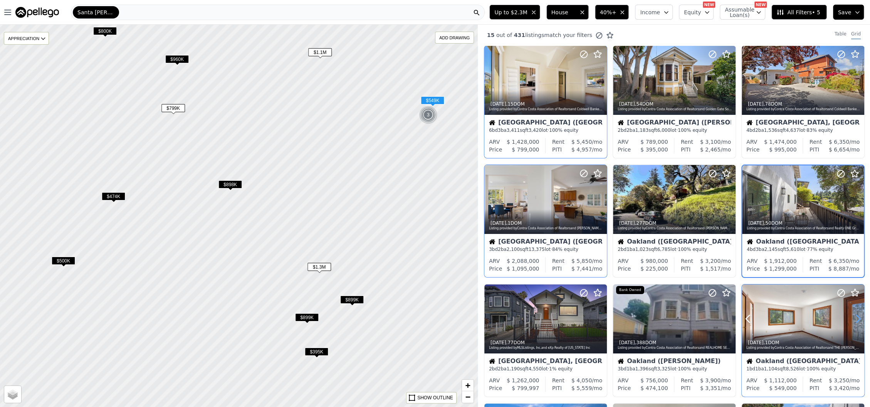
click at [852, 316] on icon at bounding box center [858, 319] width 12 height 12
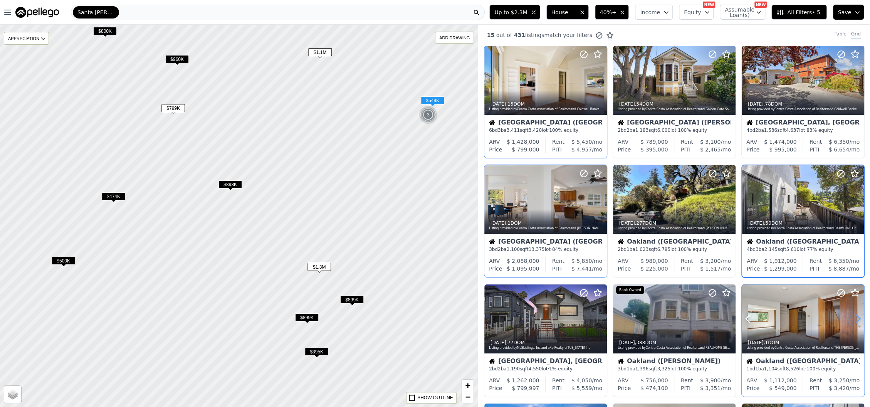
click at [852, 316] on icon at bounding box center [858, 319] width 12 height 12
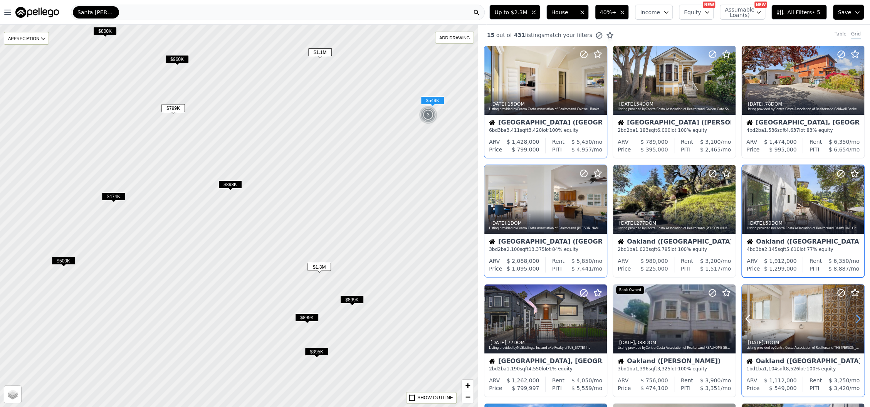
click at [852, 316] on icon at bounding box center [858, 319] width 12 height 12
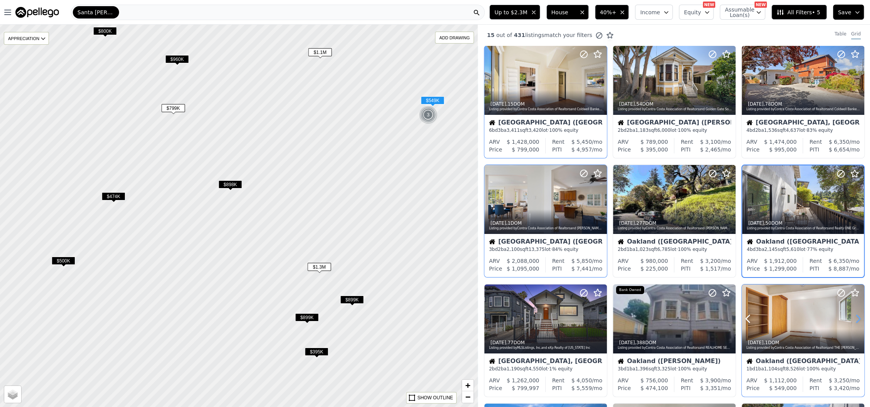
click at [852, 316] on icon at bounding box center [858, 319] width 12 height 12
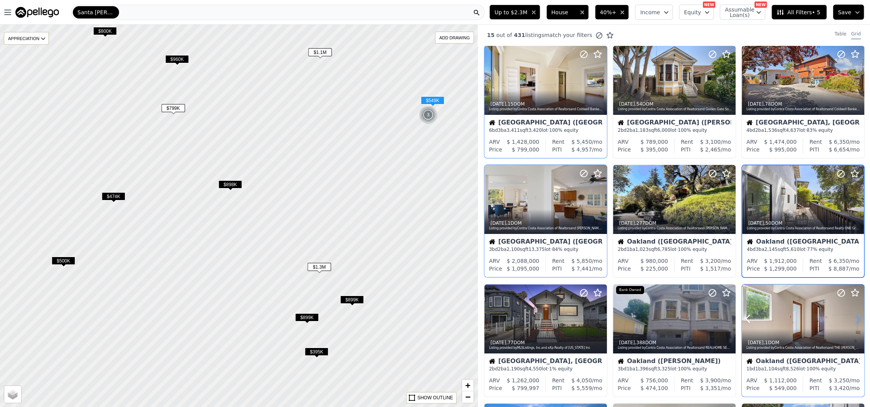
click at [852, 316] on icon at bounding box center [858, 319] width 12 height 12
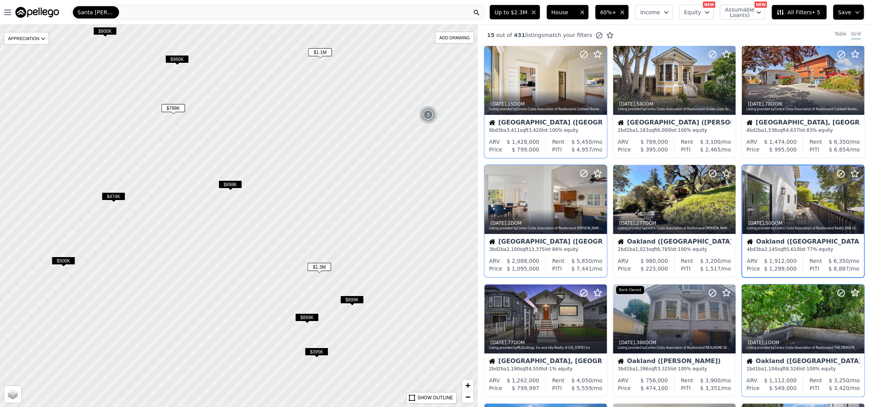
click at [859, 15] on button "Save" at bounding box center [848, 12] width 31 height 15
click at [734, 50] on button "Login to manage your saved searches" at bounding box center [781, 48] width 118 height 6
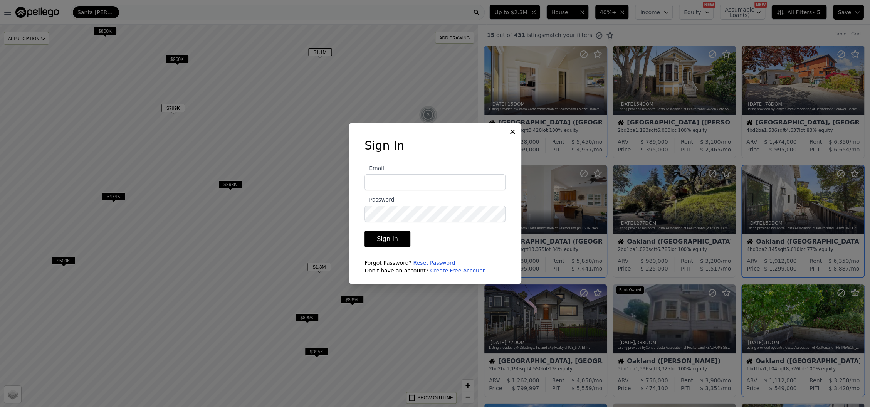
type input "hpmginvest@gmail.com"
click at [397, 241] on button "Sign In" at bounding box center [388, 238] width 46 height 15
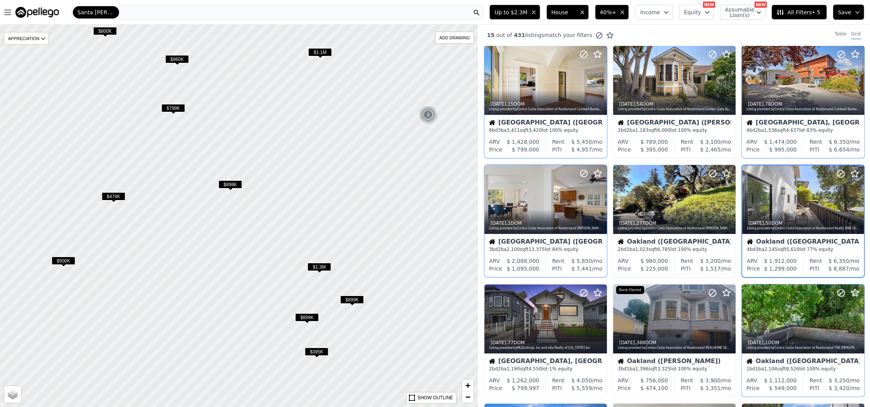
click at [852, 81] on icon at bounding box center [858, 80] width 12 height 12
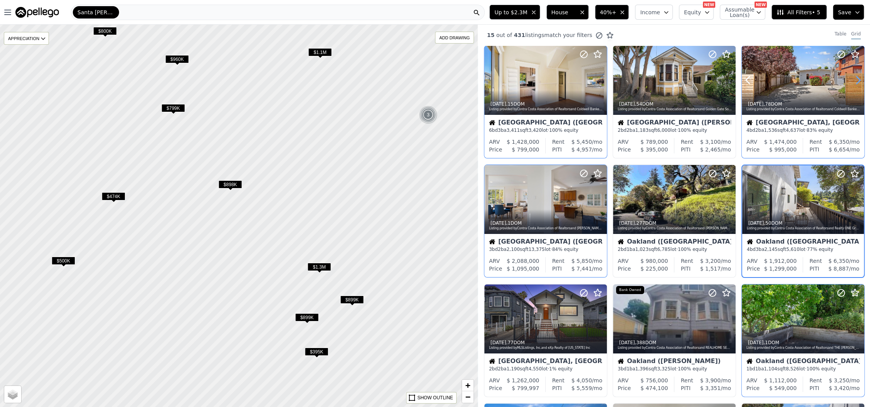
click at [852, 82] on icon at bounding box center [858, 80] width 12 height 12
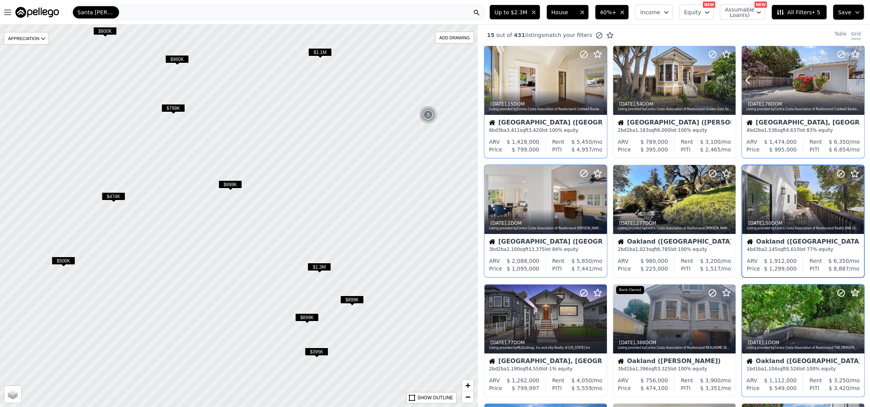
click at [852, 82] on icon at bounding box center [858, 80] width 12 height 12
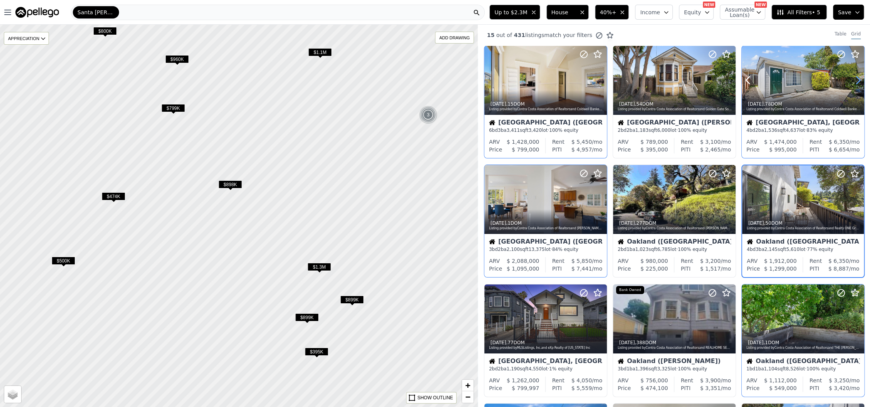
click at [852, 82] on icon at bounding box center [858, 80] width 12 height 12
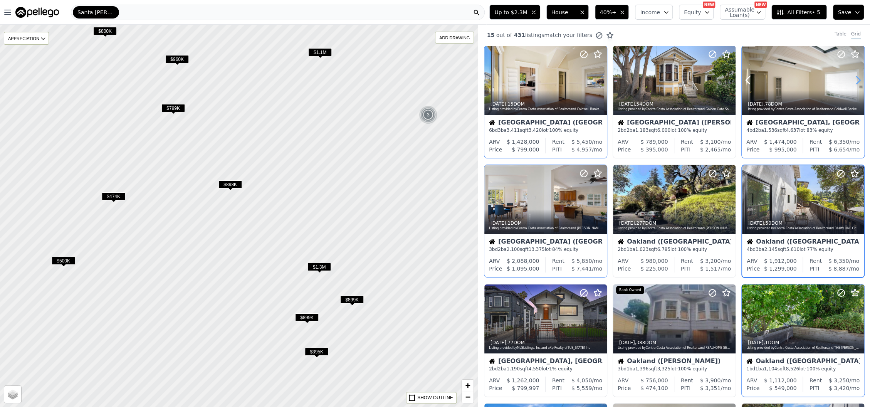
click at [852, 82] on icon at bounding box center [858, 80] width 12 height 12
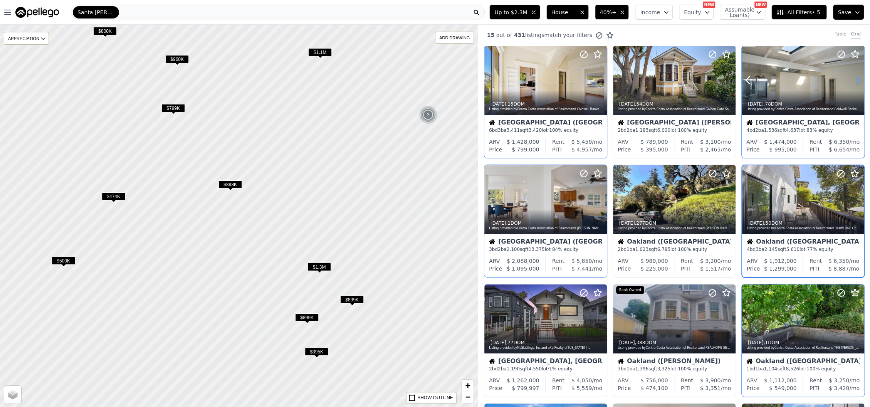
click at [852, 82] on icon at bounding box center [858, 80] width 12 height 12
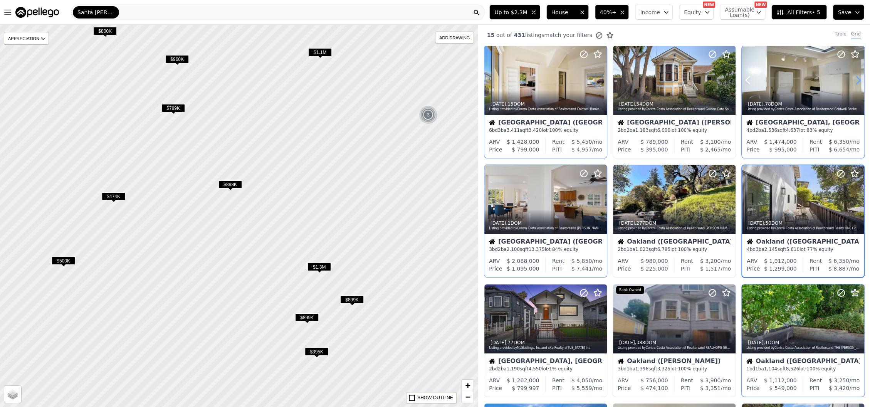
click at [852, 82] on icon at bounding box center [858, 80] width 12 height 12
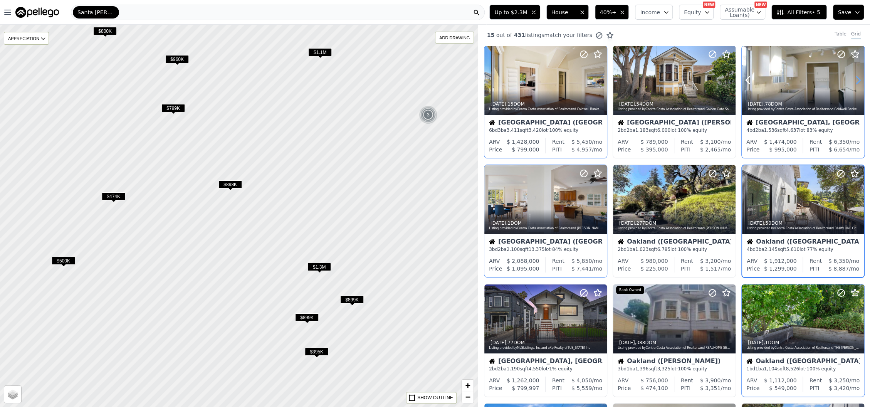
click at [852, 82] on icon at bounding box center [858, 80] width 12 height 12
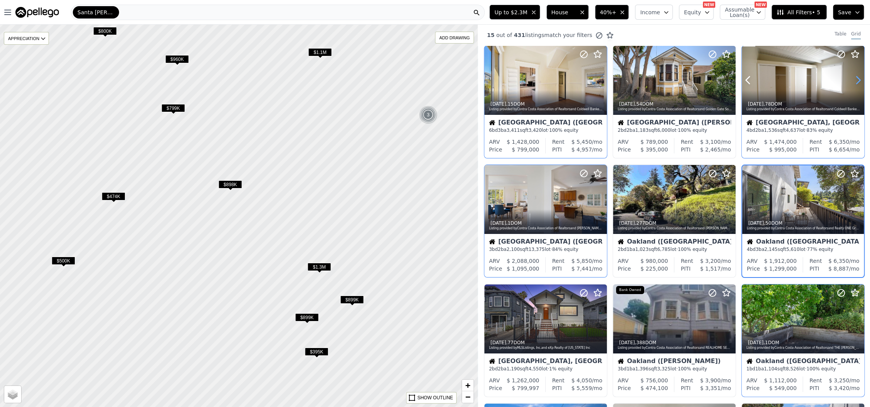
click at [852, 82] on icon at bounding box center [858, 80] width 12 height 12
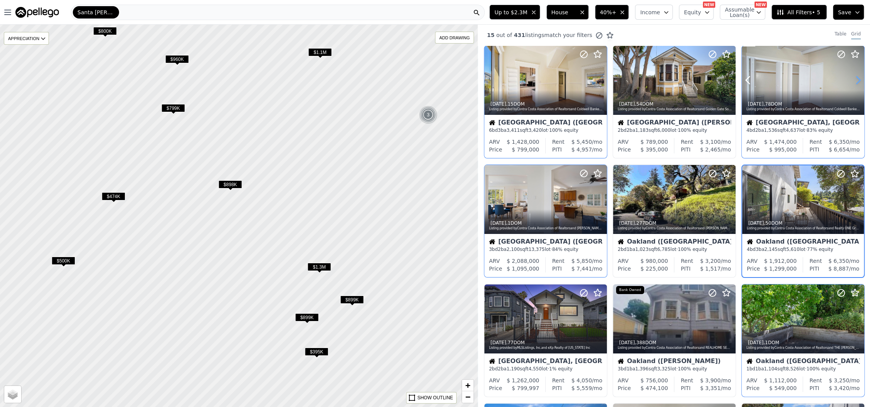
click at [852, 82] on icon at bounding box center [858, 80] width 12 height 12
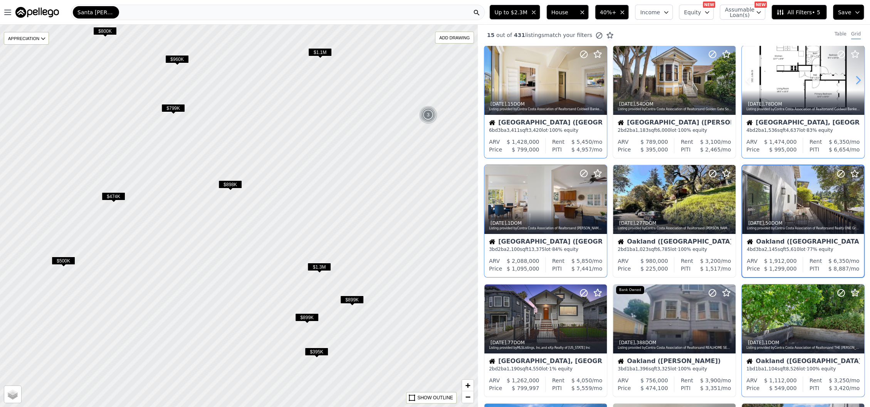
click at [852, 82] on icon at bounding box center [858, 80] width 12 height 12
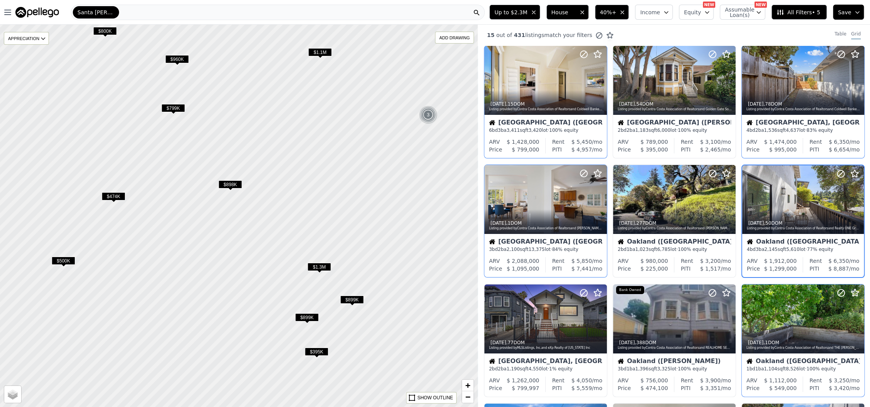
click at [840, 34] on div "Table Grid" at bounding box center [850, 35] width 42 height 8
click at [835, 35] on div "Table" at bounding box center [841, 35] width 12 height 8
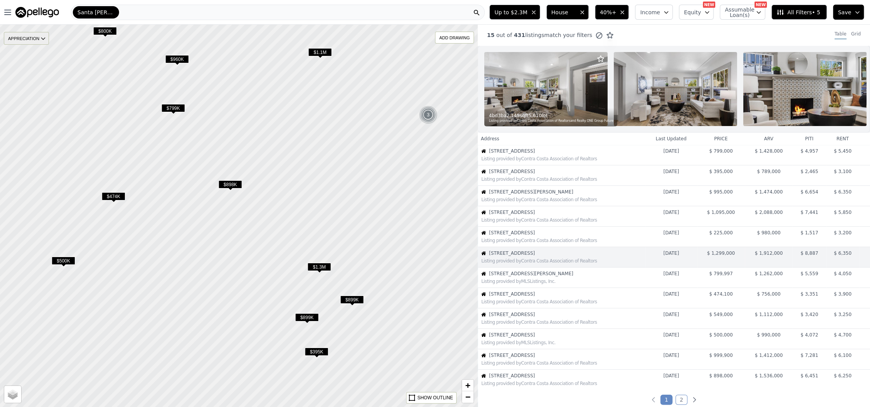
click at [44, 40] on icon at bounding box center [43, 38] width 6 height 6
click at [38, 50] on div "None" at bounding box center [32, 50] width 23 height 11
click at [44, 35] on icon at bounding box center [43, 38] width 6 height 6
click at [8, 17] on button "Open main menu" at bounding box center [9, 12] width 12 height 15
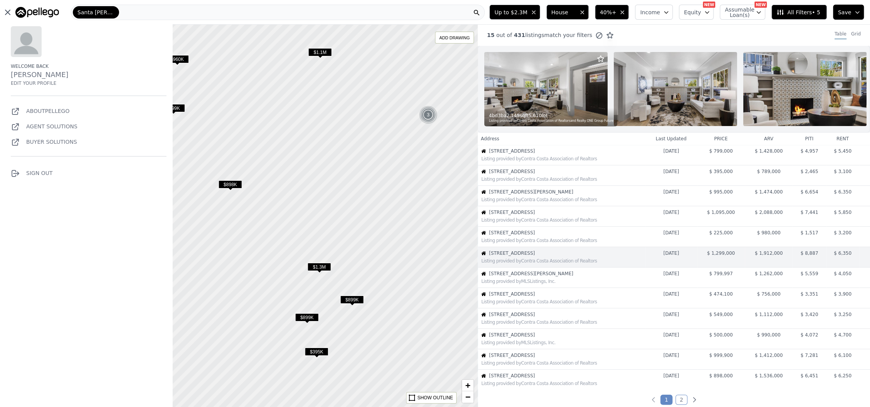
click at [25, 142] on link "Buyer Solutions" at bounding box center [44, 142] width 66 height 6
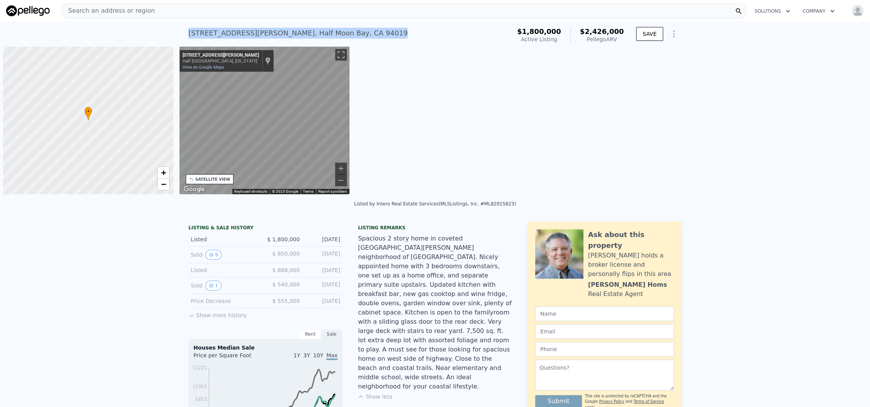
scroll to position [0, 3]
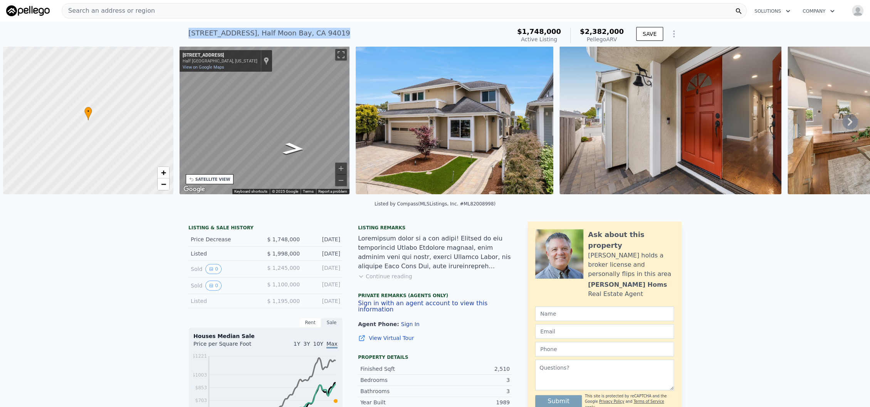
scroll to position [0, 3]
